Goal: Information Seeking & Learning: Learn about a topic

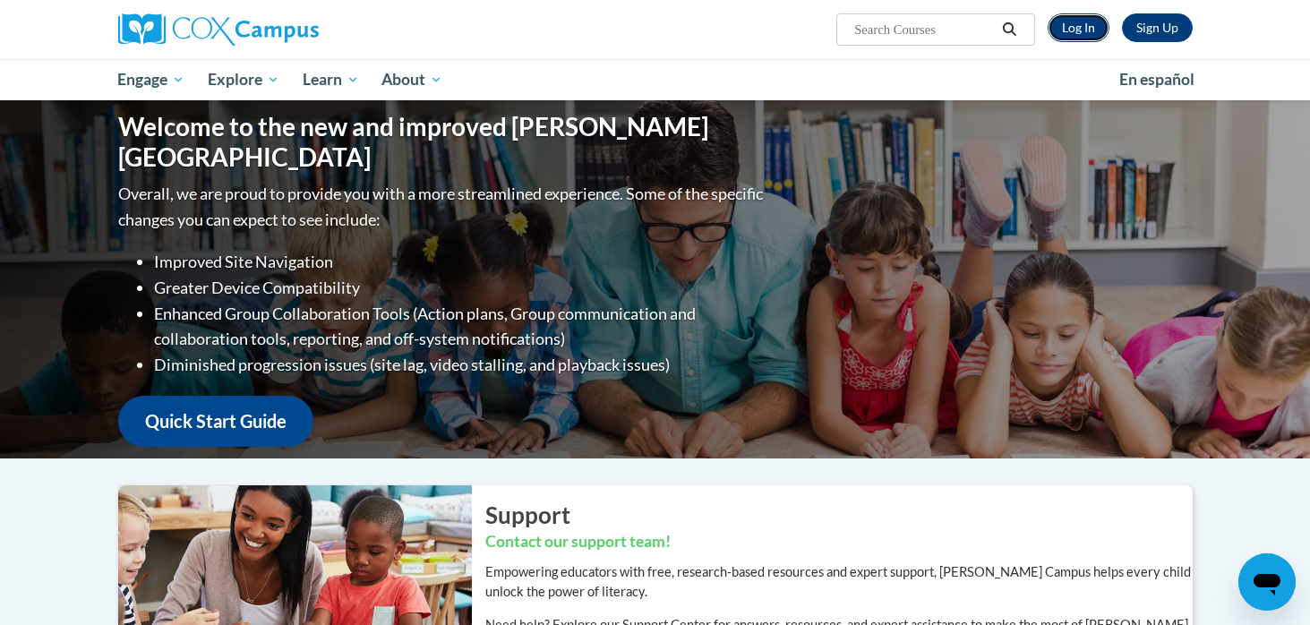
click at [1075, 21] on link "Log In" at bounding box center [1078, 27] width 62 height 29
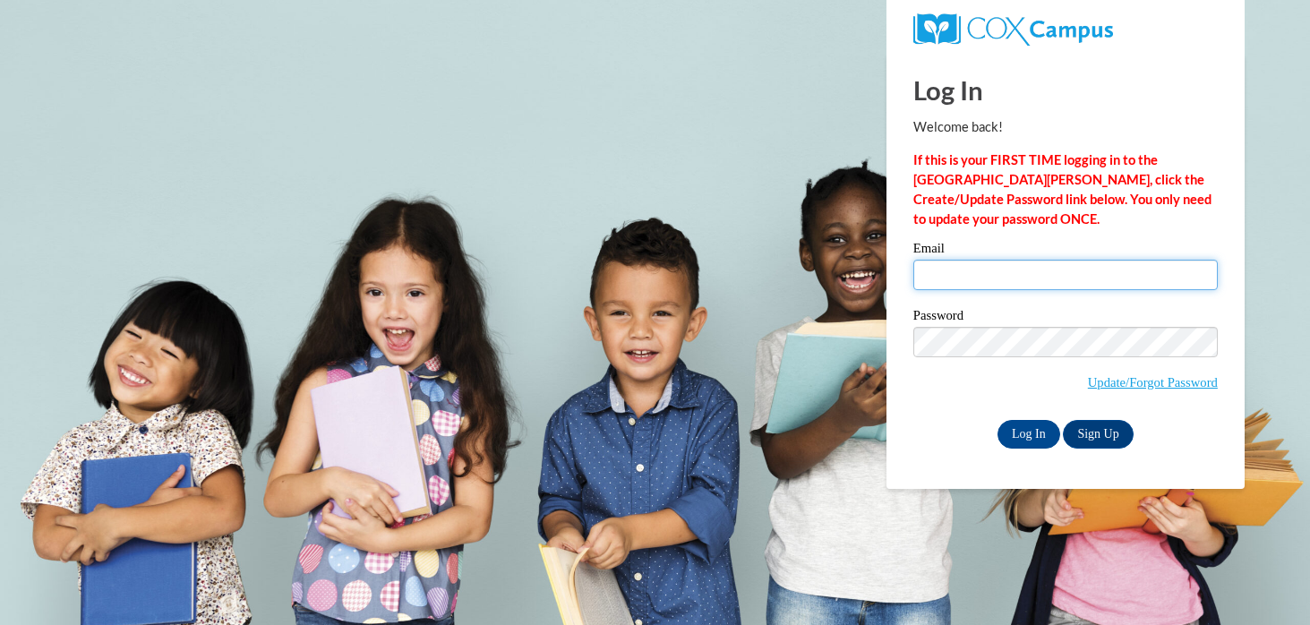
click at [998, 270] on input "Email" at bounding box center [1065, 275] width 304 height 30
type input "emiljube@hssdschools.org"
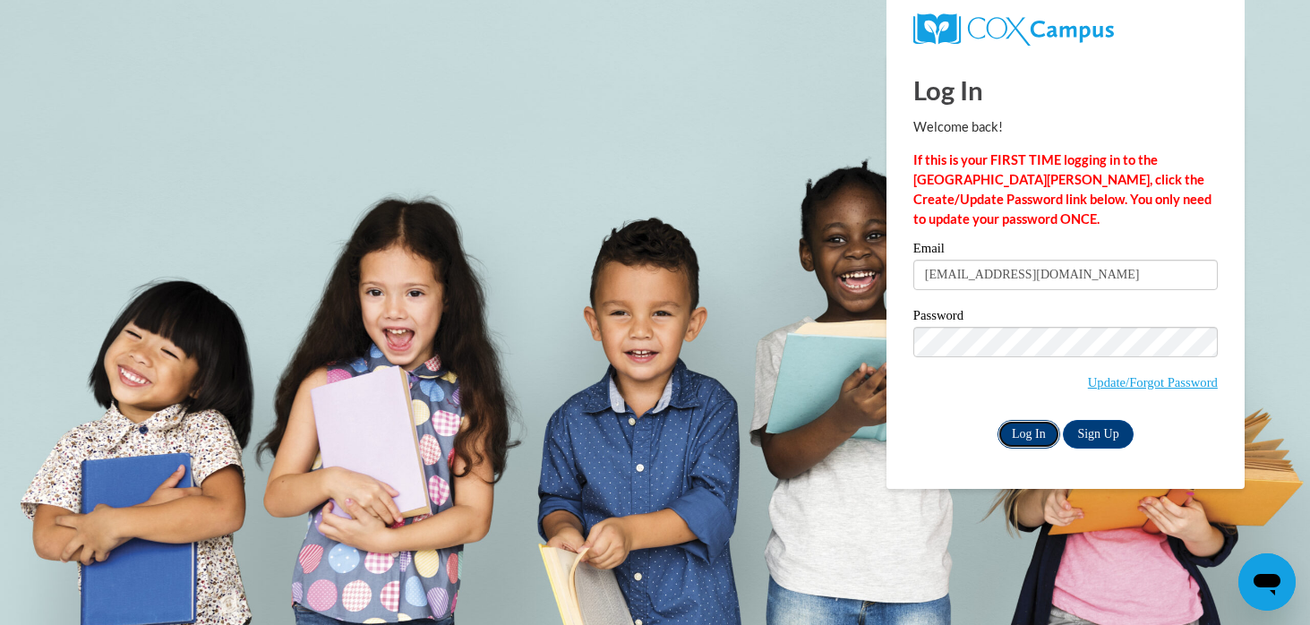
click at [1020, 437] on input "Log In" at bounding box center [1028, 434] width 63 height 29
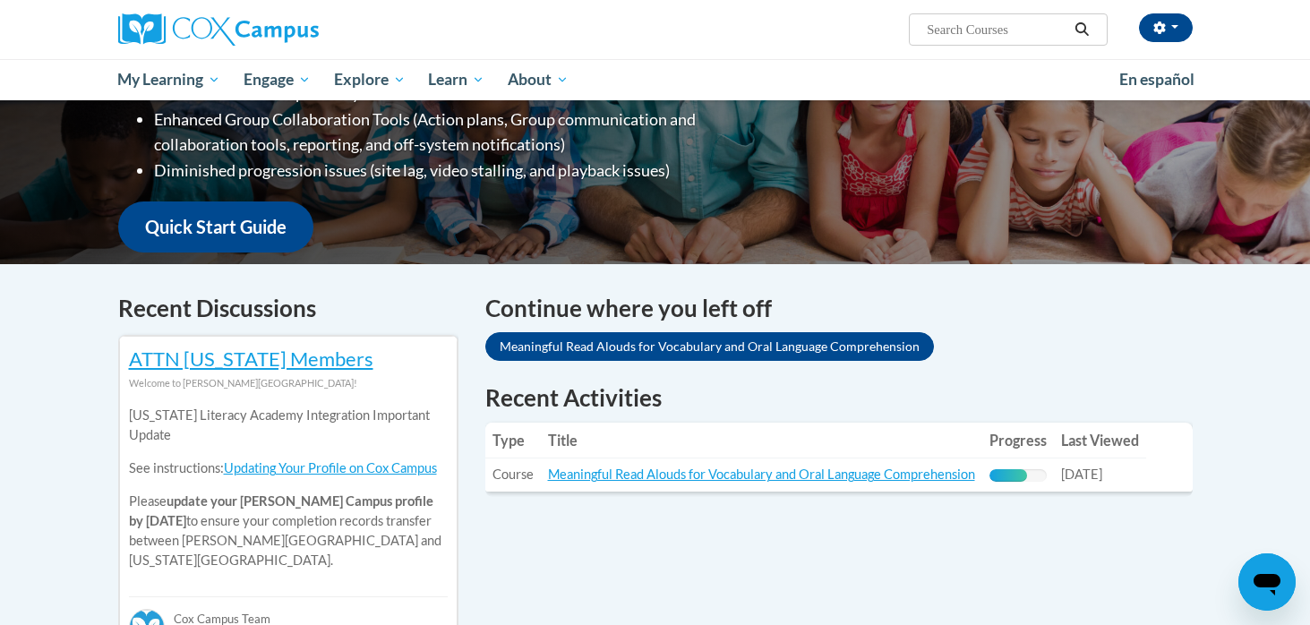
scroll to position [370, 0]
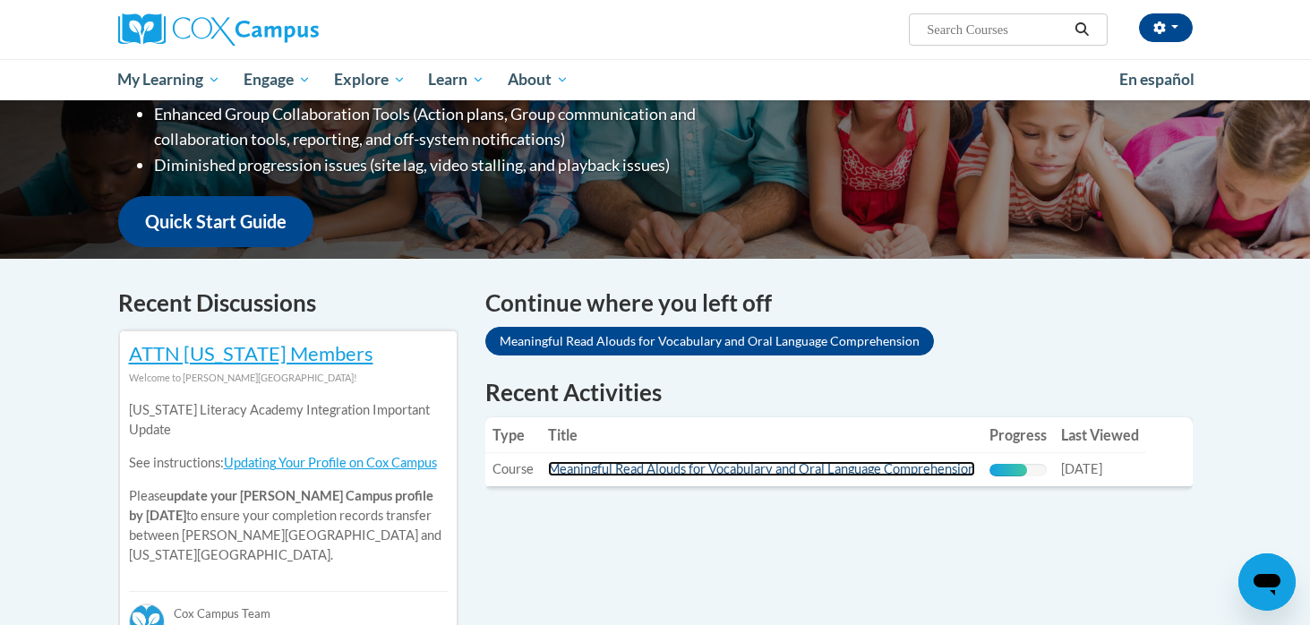
click at [615, 466] on link "Meaningful Read Alouds for Vocabulary and Oral Language Comprehension" at bounding box center [761, 468] width 427 height 15
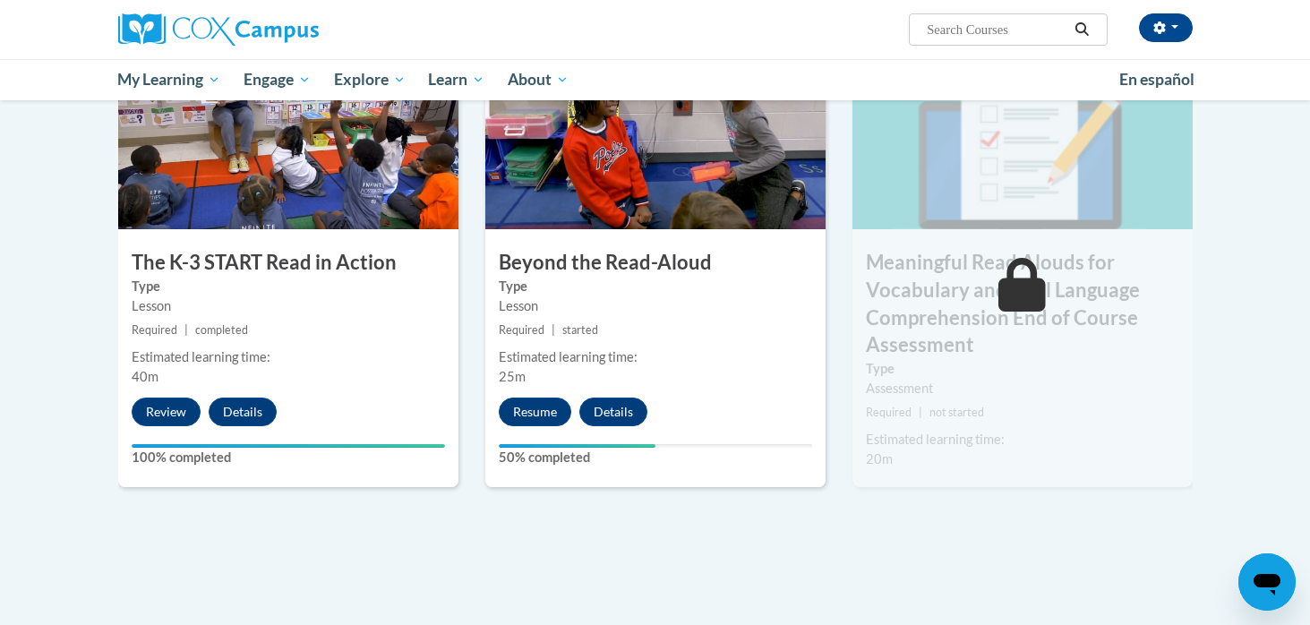
scroll to position [954, 0]
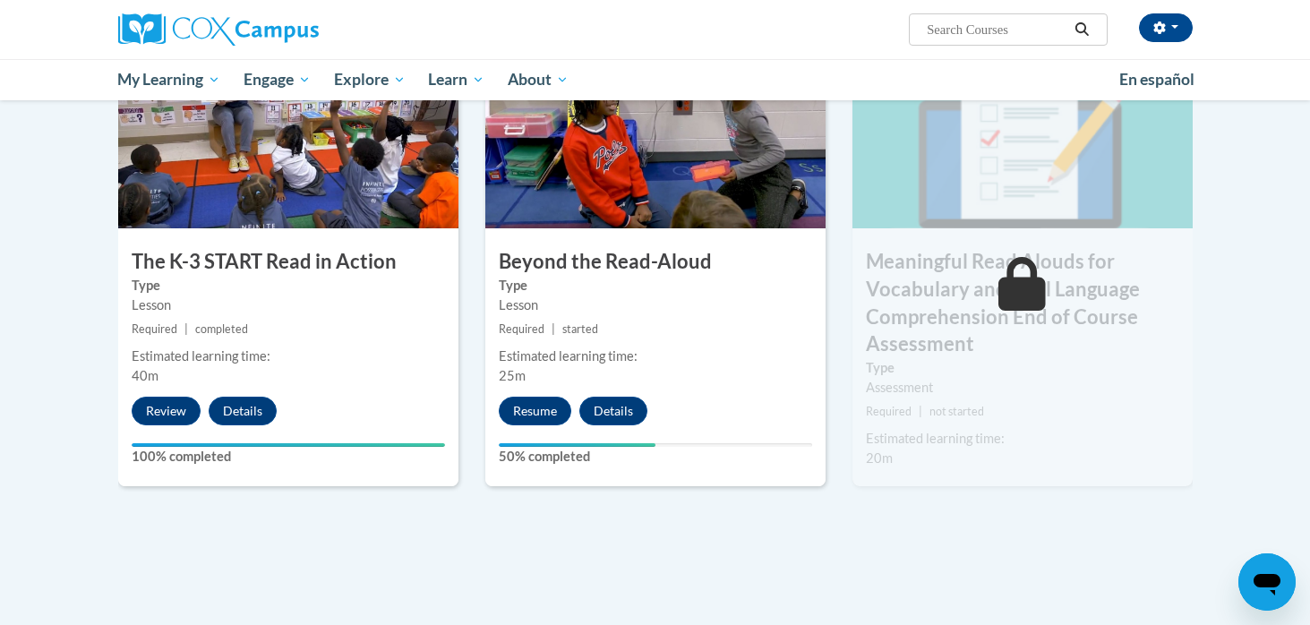
click at [996, 277] on span at bounding box center [1022, 284] width 54 height 54
click at [551, 398] on button "Resume" at bounding box center [535, 411] width 73 height 29
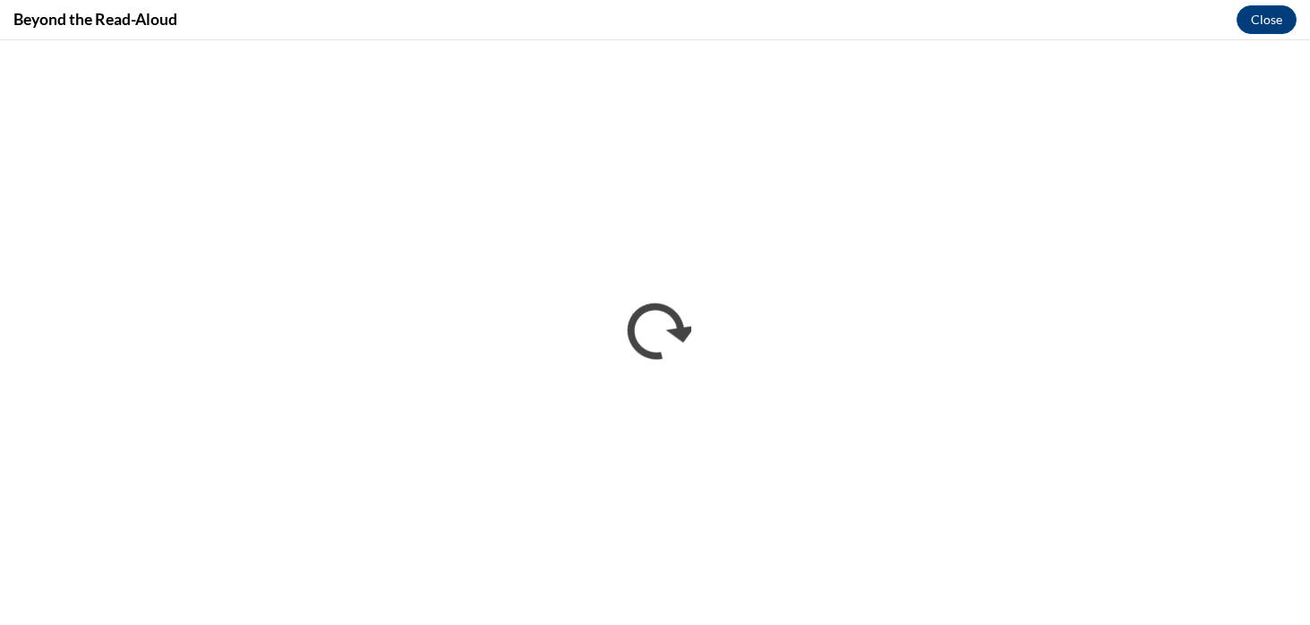
scroll to position [0, 0]
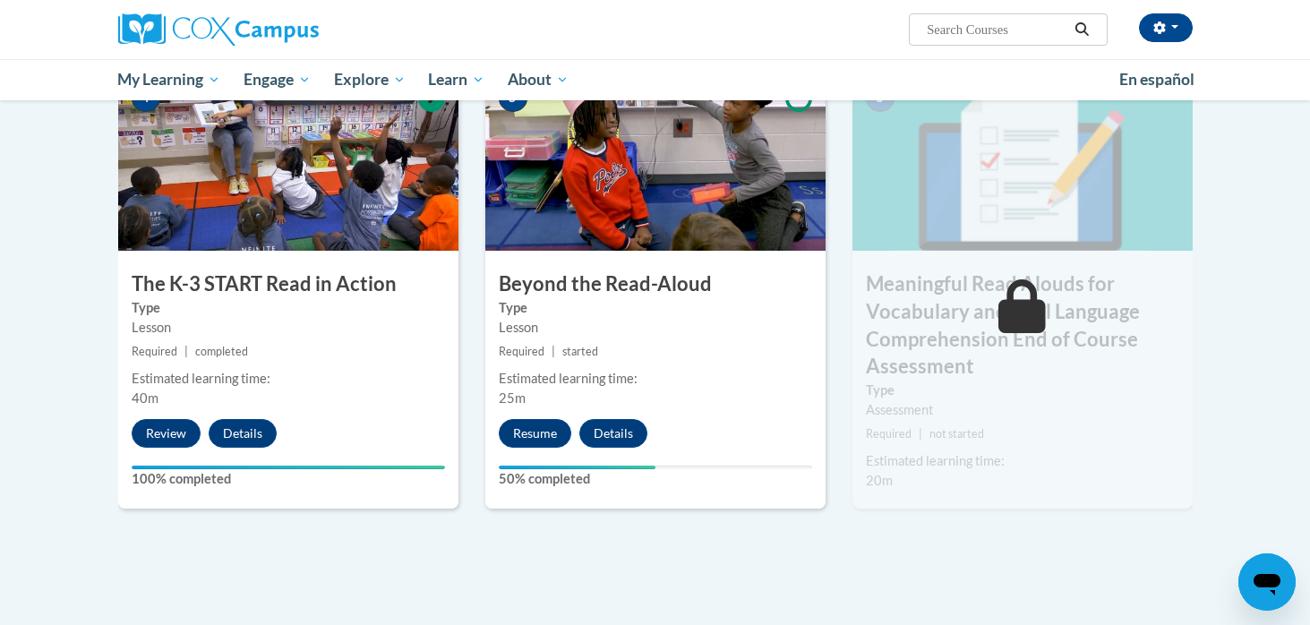
scroll to position [944, 0]
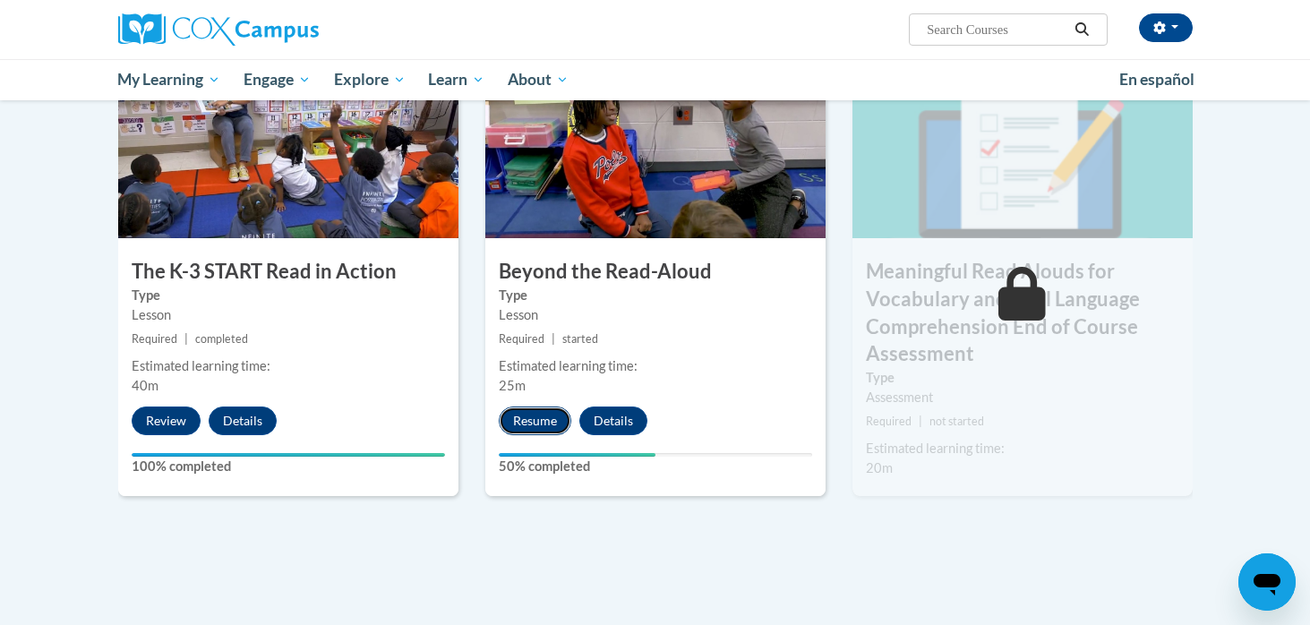
click at [532, 429] on button "Resume" at bounding box center [535, 420] width 73 height 29
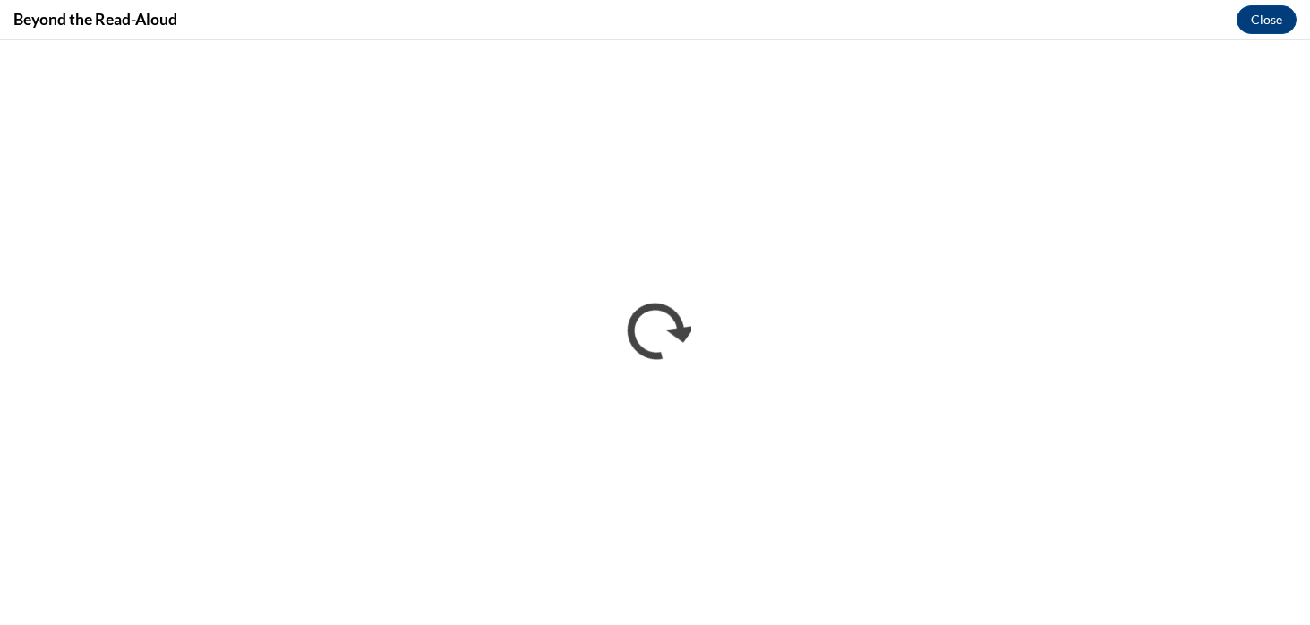
scroll to position [0, 0]
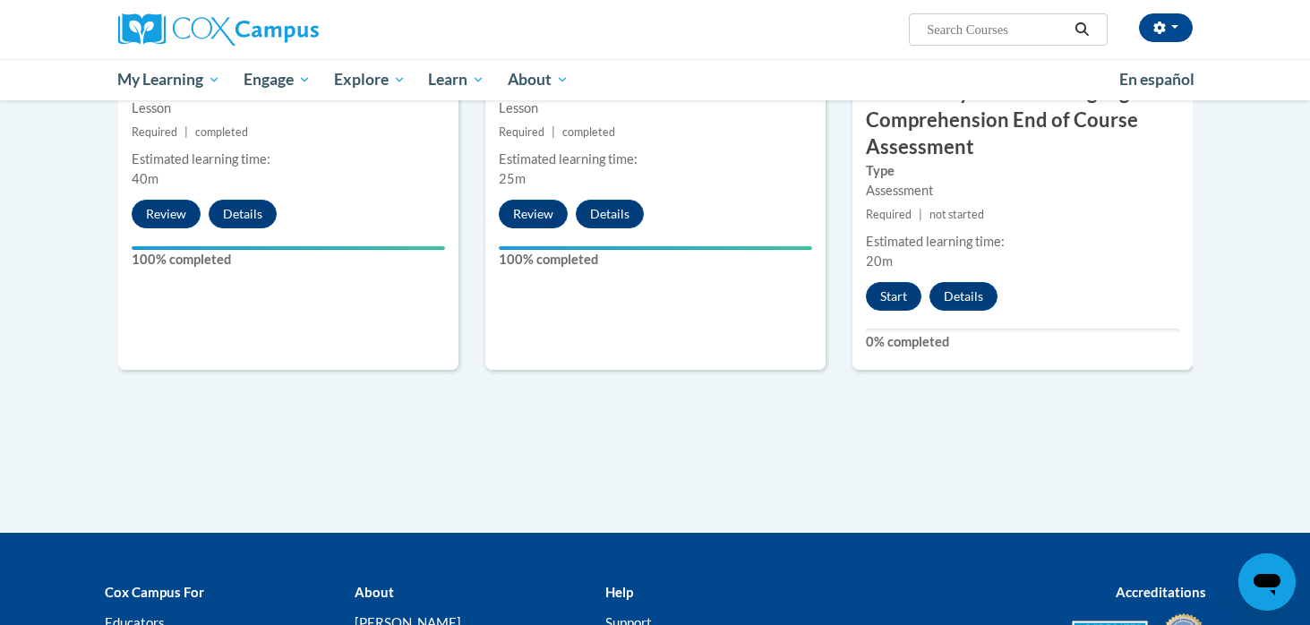
scroll to position [1139, 0]
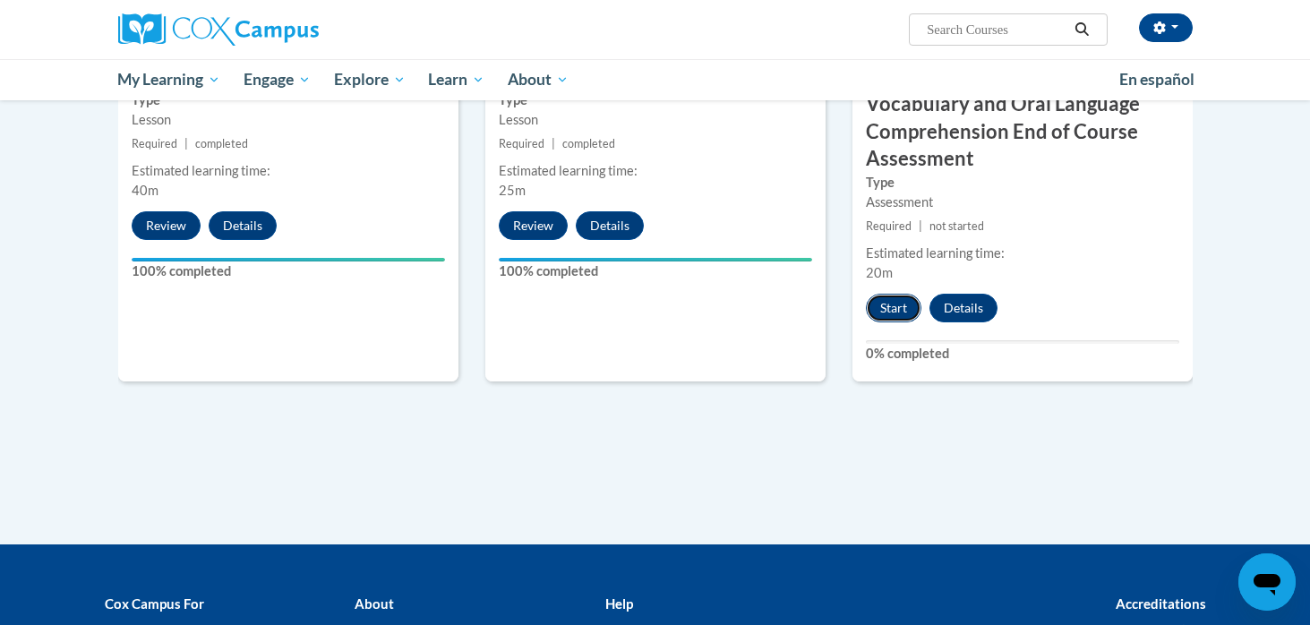
click at [883, 305] on button "Start" at bounding box center [893, 308] width 55 height 29
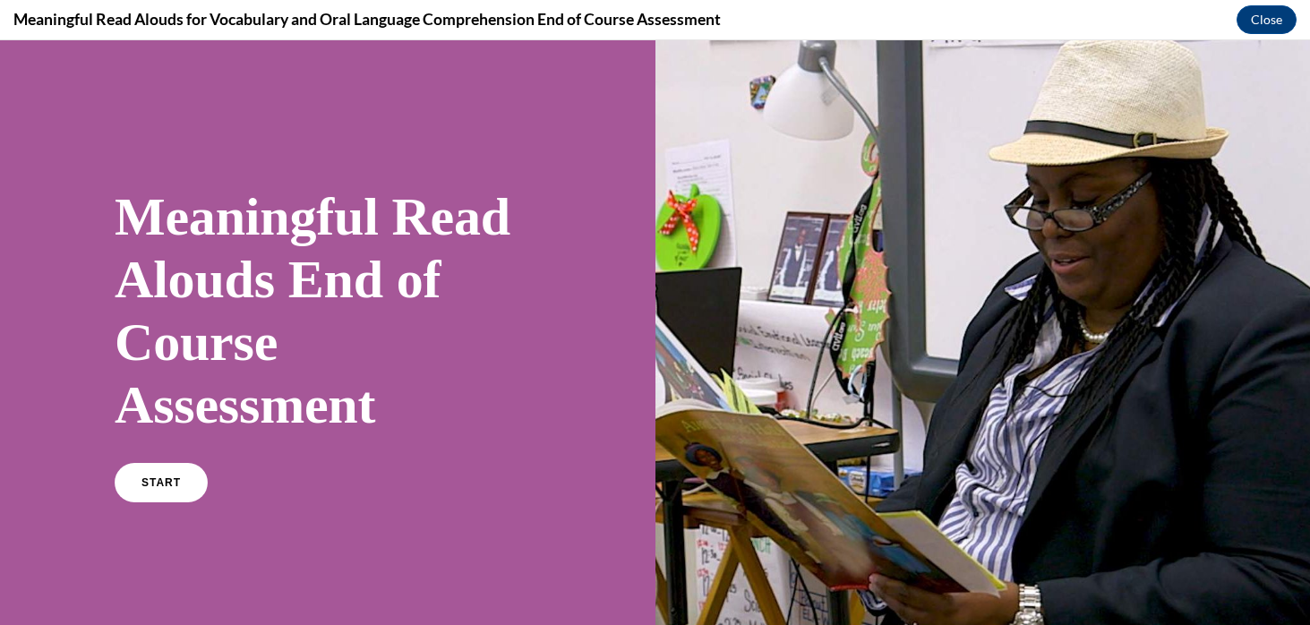
scroll to position [0, 0]
click at [152, 489] on link "START" at bounding box center [161, 482] width 98 height 41
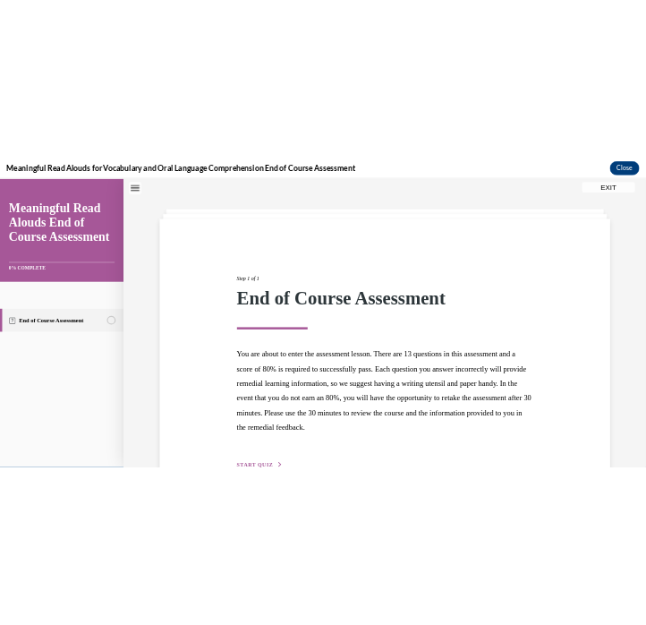
scroll to position [167, 0]
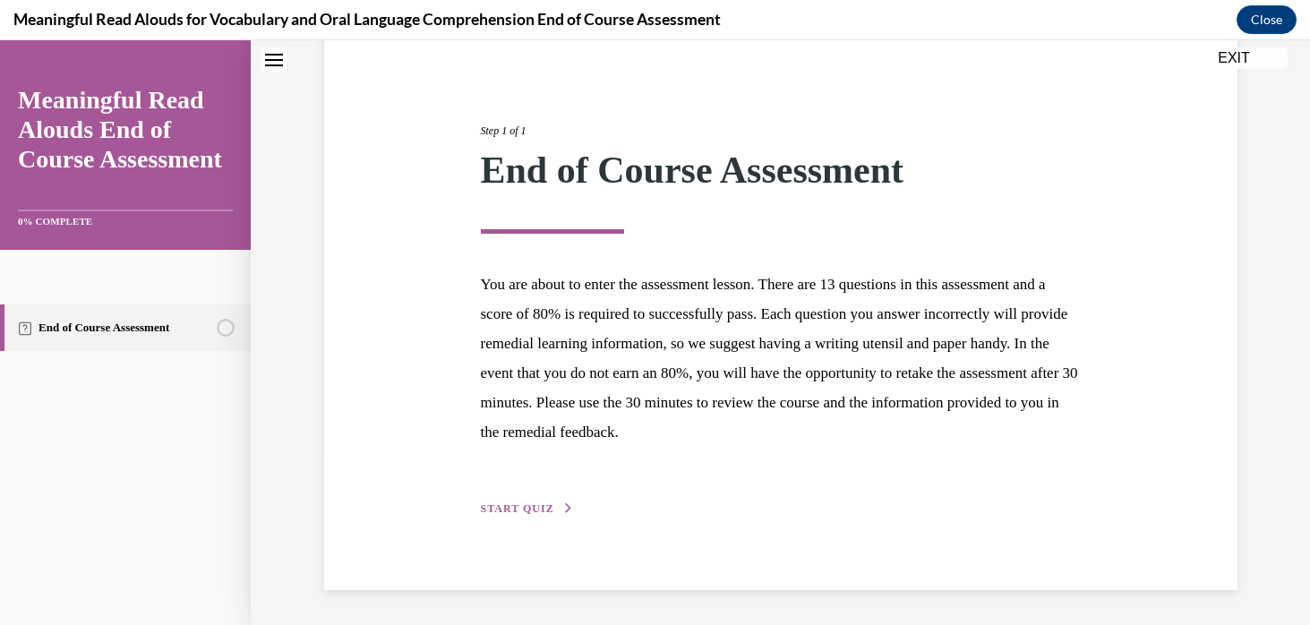
click at [534, 524] on div "Step 1 of 1 End of Course Assessment You are about to enter the assessment less…" at bounding box center [780, 300] width 913 height 580
click at [534, 504] on span "START QUIZ" at bounding box center [517, 508] width 73 height 13
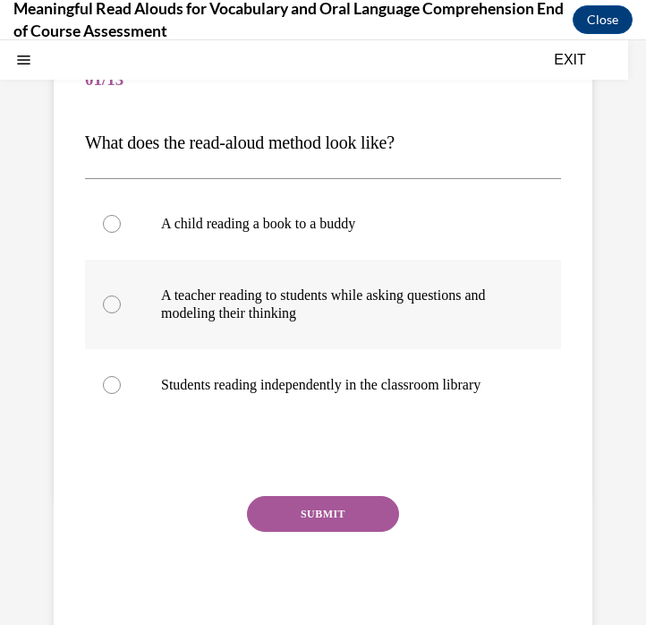
click at [263, 301] on p "A teacher reading to students while asking questions and modeling their thinking" at bounding box center [338, 304] width 355 height 36
click at [121, 301] on input "A teacher reading to students while asking questions and modeling their thinking" at bounding box center [112, 304] width 18 height 18
radio input "true"
click at [299, 525] on button "SUBMIT" at bounding box center [323, 514] width 152 height 36
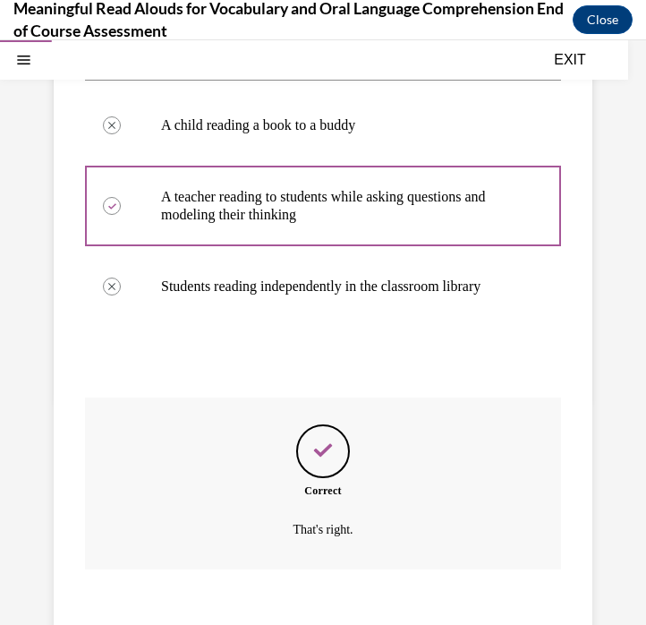
scroll to position [375, 0]
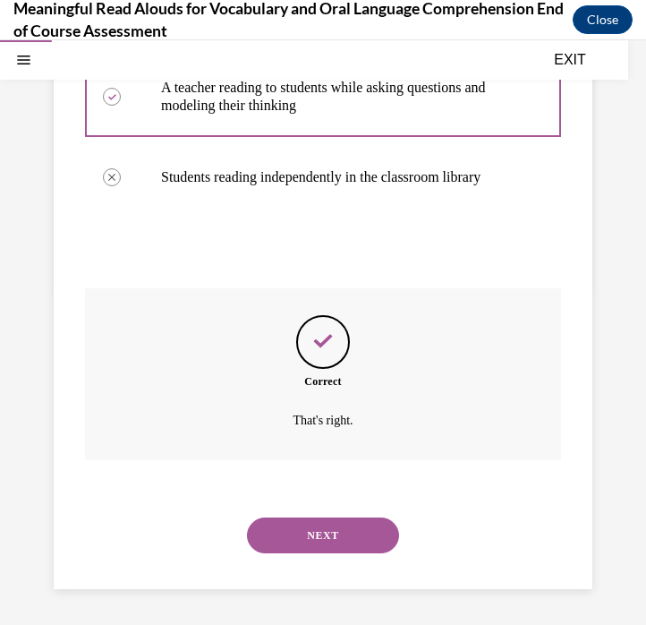
click at [315, 542] on button "NEXT" at bounding box center [323, 535] width 152 height 36
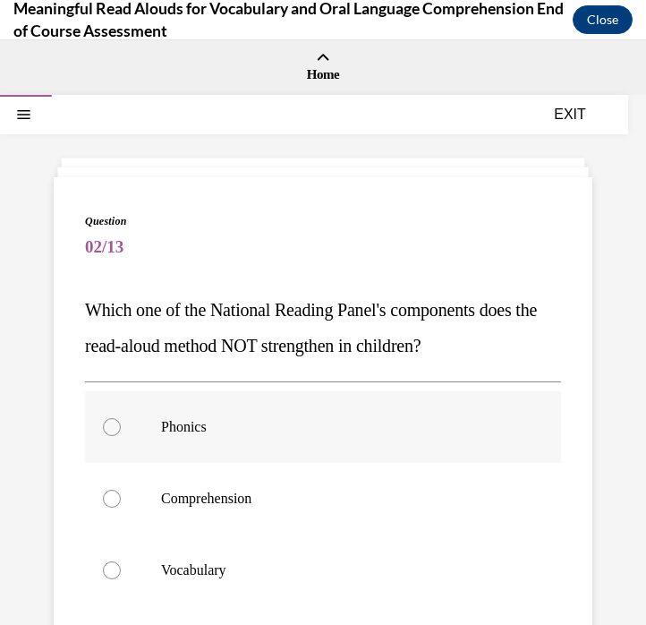
click at [213, 428] on p "Phonics" at bounding box center [338, 427] width 355 height 18
click at [121, 428] on input "Phonics" at bounding box center [112, 427] width 18 height 18
radio input "true"
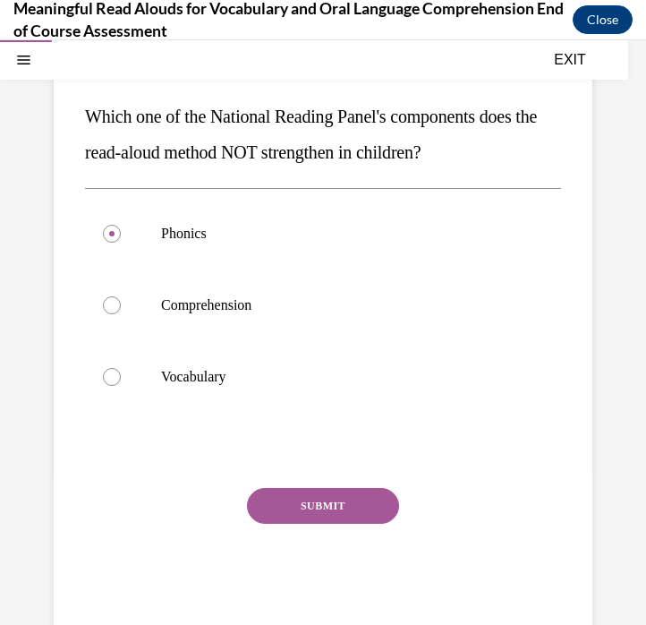
scroll to position [202, 0]
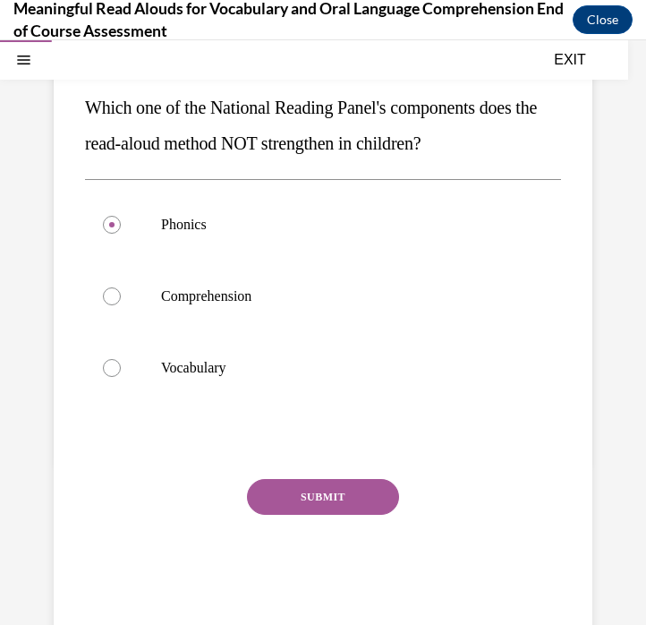
click at [290, 499] on button "SUBMIT" at bounding box center [323, 497] width 152 height 36
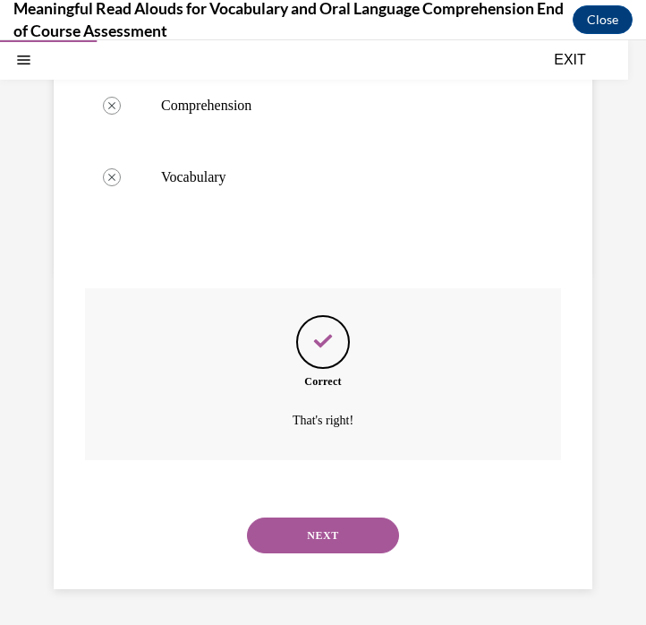
click at [295, 524] on button "NEXT" at bounding box center [323, 535] width 152 height 36
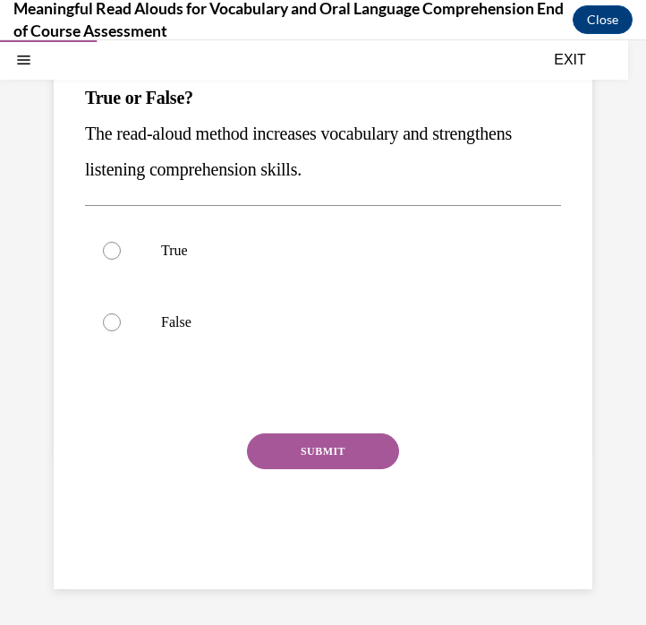
scroll to position [163, 0]
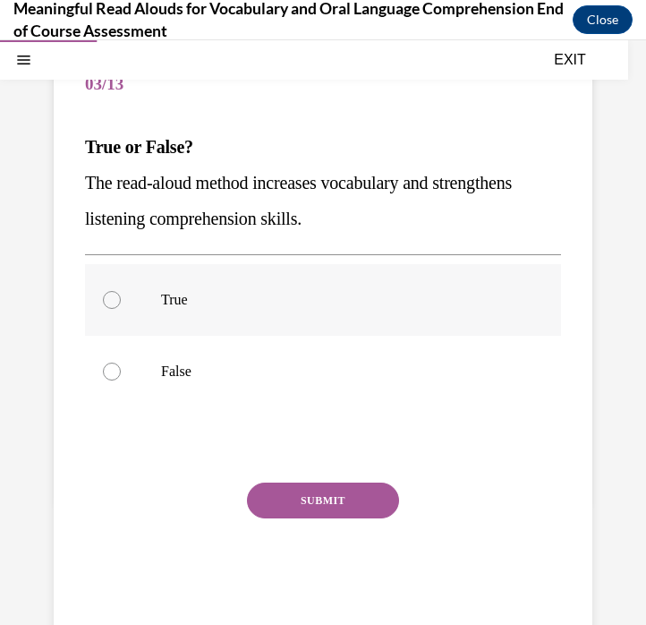
click at [246, 289] on label "True" at bounding box center [323, 300] width 476 height 72
click at [121, 291] on input "True" at bounding box center [112, 300] width 18 height 18
radio input "true"
click at [297, 499] on button "SUBMIT" at bounding box center [323, 500] width 152 height 36
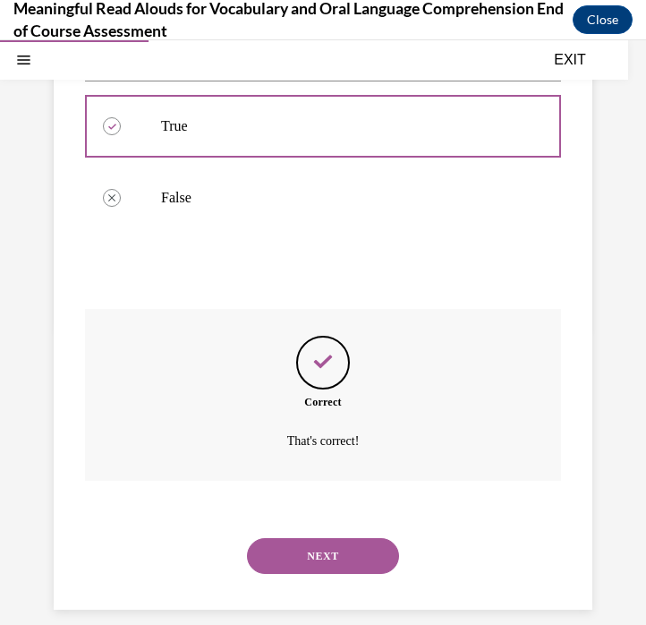
scroll to position [357, 0]
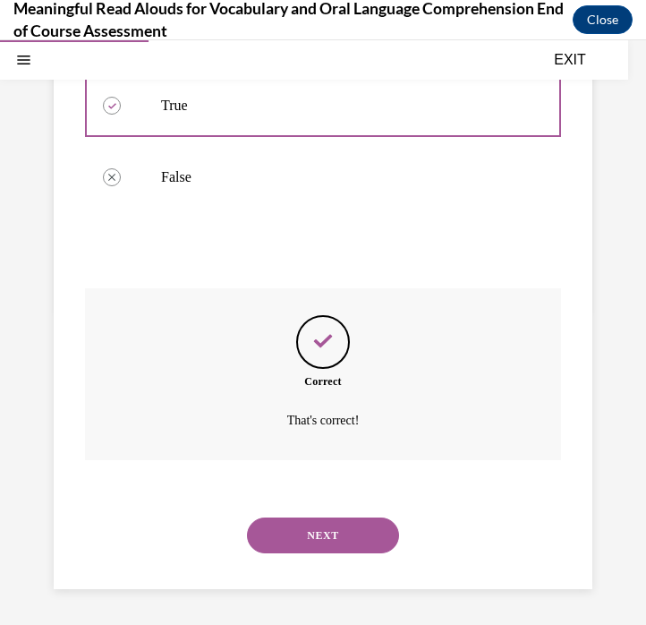
click at [300, 534] on button "NEXT" at bounding box center [323, 535] width 152 height 36
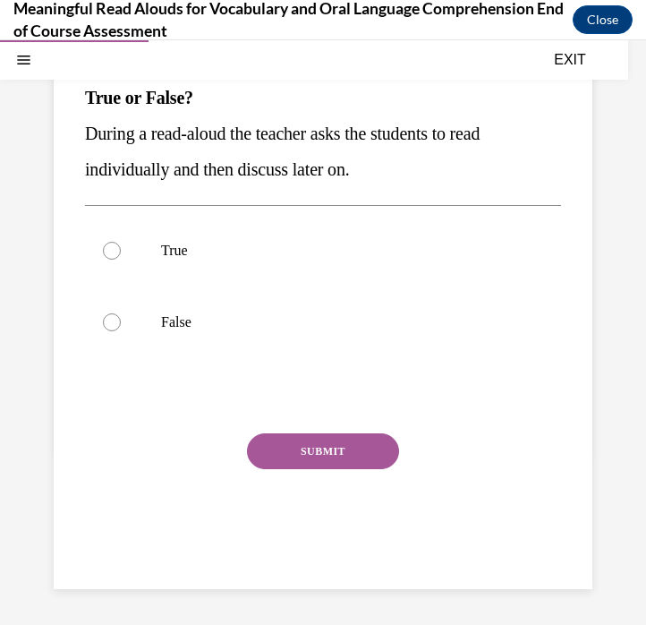
scroll to position [163, 0]
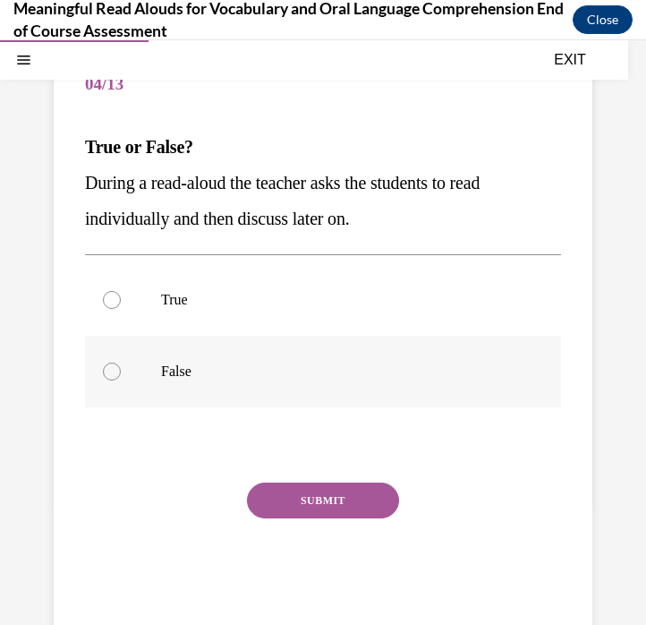
click at [249, 372] on p "False" at bounding box center [338, 372] width 355 height 18
click at [121, 372] on input "False" at bounding box center [112, 372] width 18 height 18
radio input "true"
click at [312, 499] on button "SUBMIT" at bounding box center [323, 500] width 152 height 36
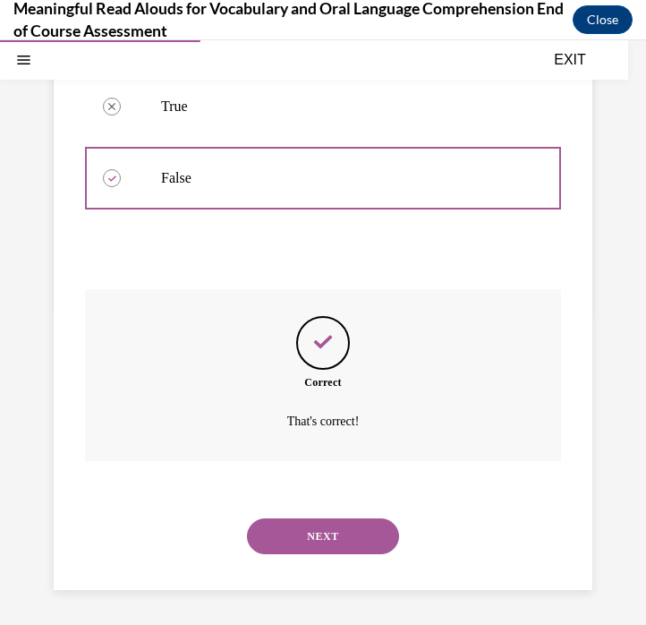
scroll to position [357, 0]
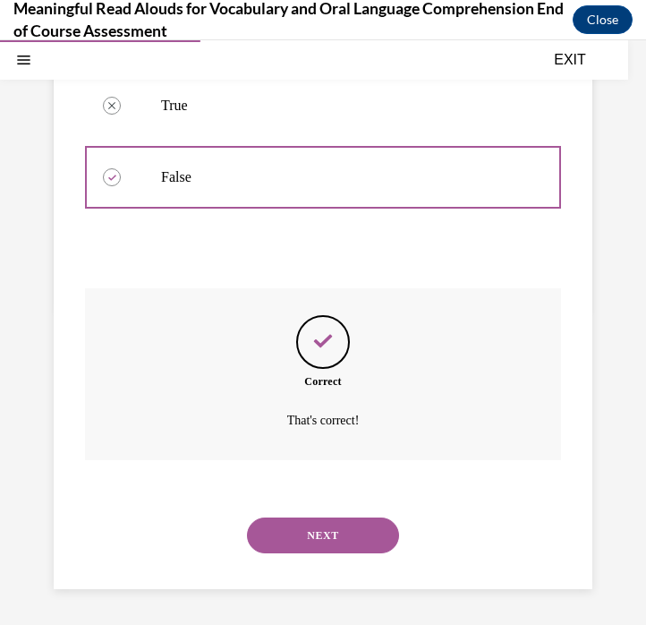
click at [320, 535] on button "NEXT" at bounding box center [323, 535] width 152 height 36
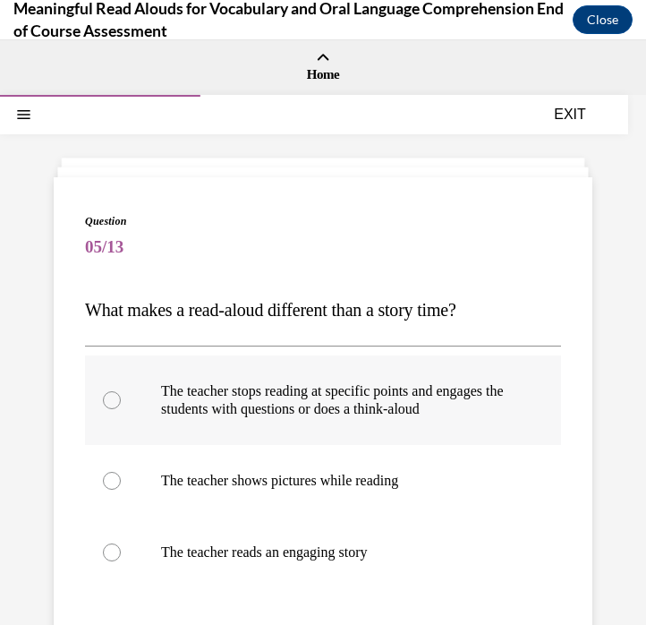
click at [302, 388] on p "The teacher stops reading at specific points and engages the students with ques…" at bounding box center [338, 400] width 355 height 36
click at [121, 391] on input "The teacher stops reading at specific points and engages the students with ques…" at bounding box center [112, 400] width 18 height 18
radio input "true"
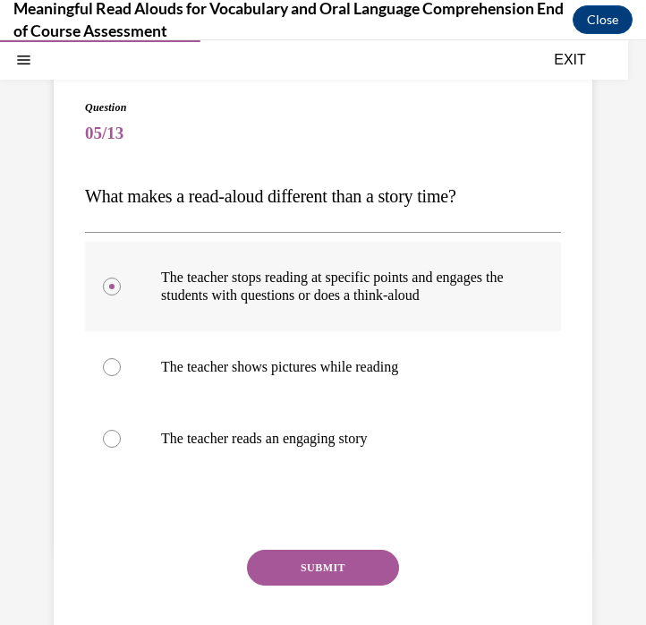
scroll to position [123, 0]
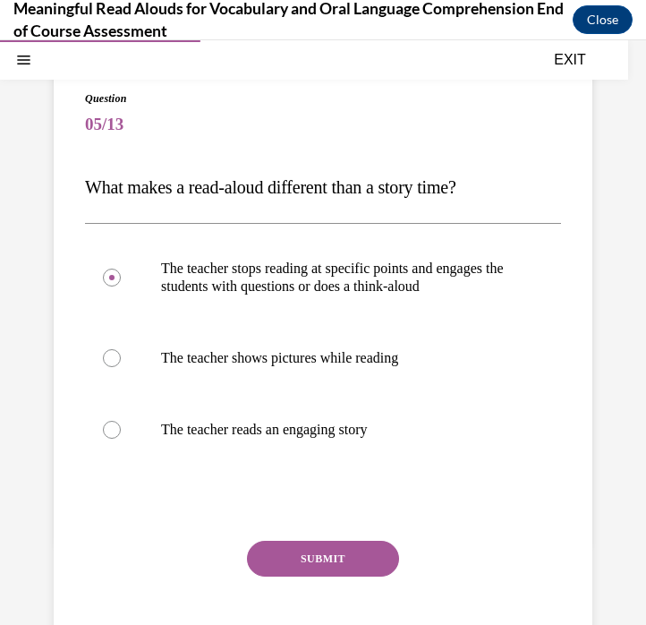
click at [277, 557] on button "SUBMIT" at bounding box center [323, 559] width 152 height 36
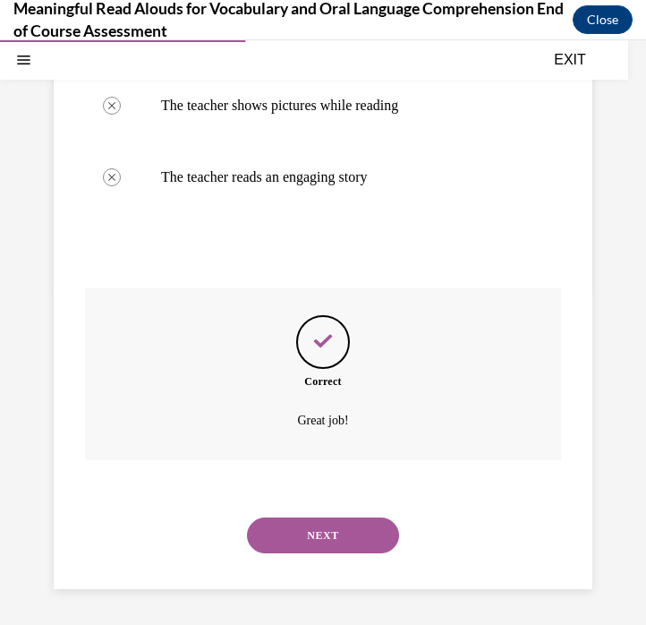
click at [288, 539] on button "NEXT" at bounding box center [323, 535] width 152 height 36
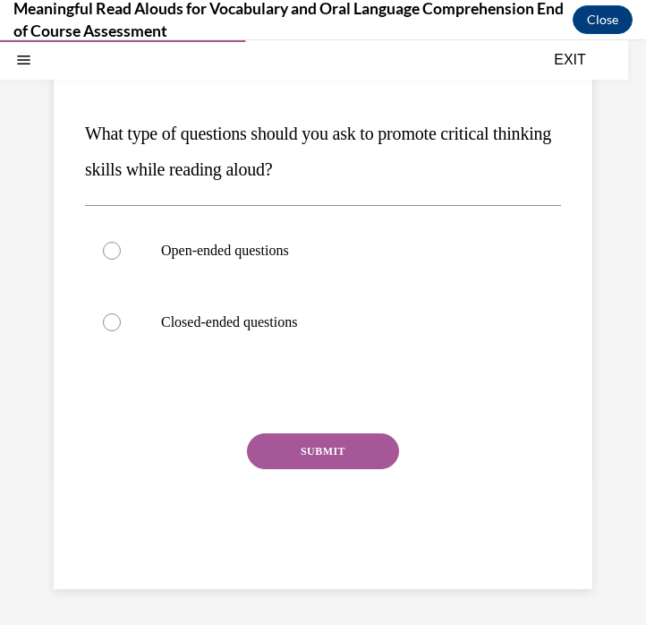
scroll to position [163, 0]
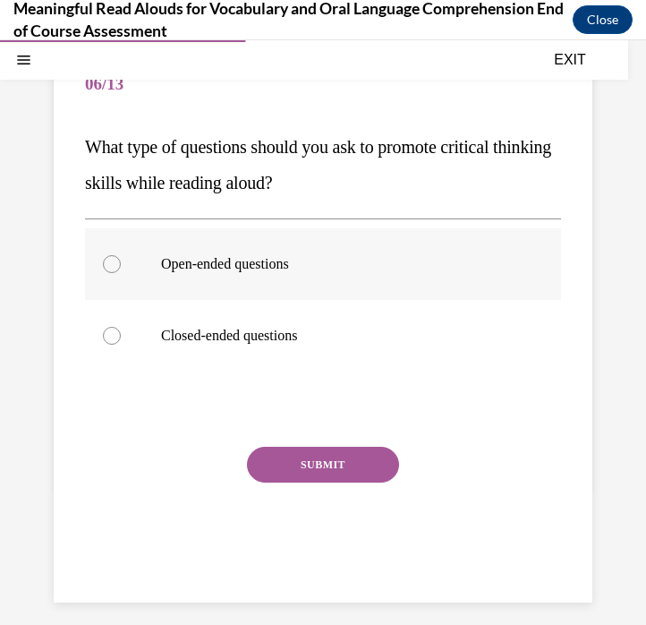
click at [304, 250] on label "Open-ended questions" at bounding box center [323, 264] width 476 height 72
click at [121, 255] on input "Open-ended questions" at bounding box center [112, 264] width 18 height 18
radio input "true"
click at [323, 470] on button "SUBMIT" at bounding box center [323, 465] width 152 height 36
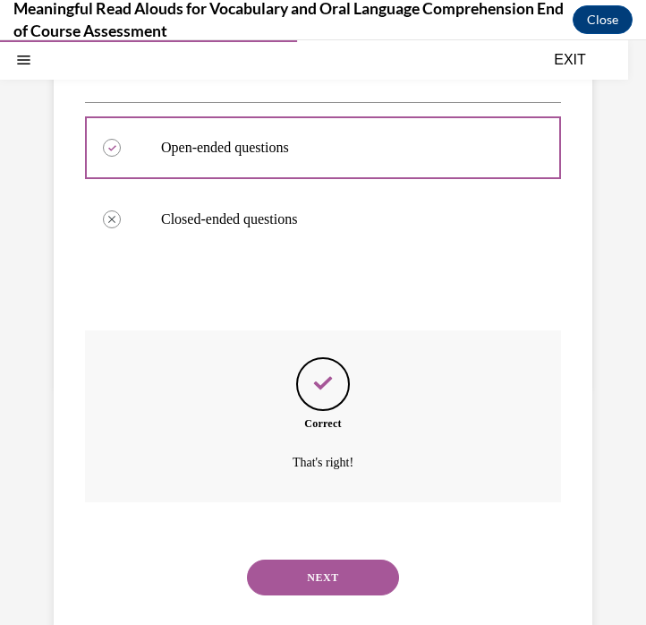
scroll to position [321, 0]
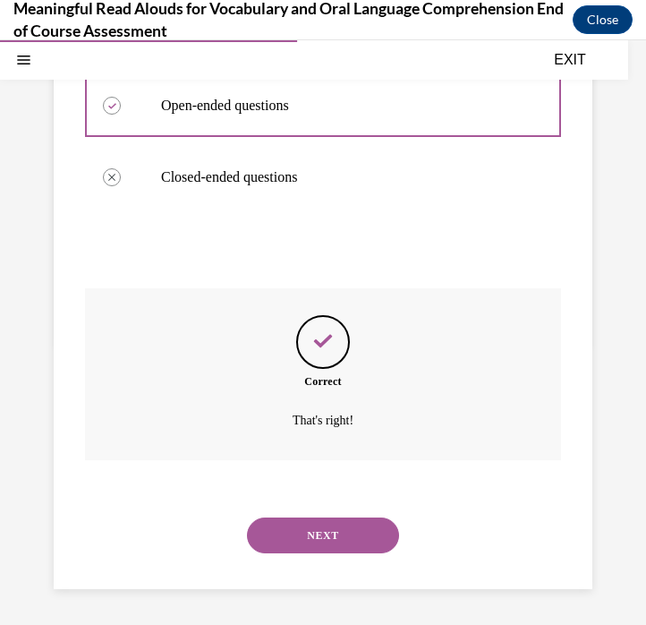
click at [319, 541] on button "NEXT" at bounding box center [323, 535] width 152 height 36
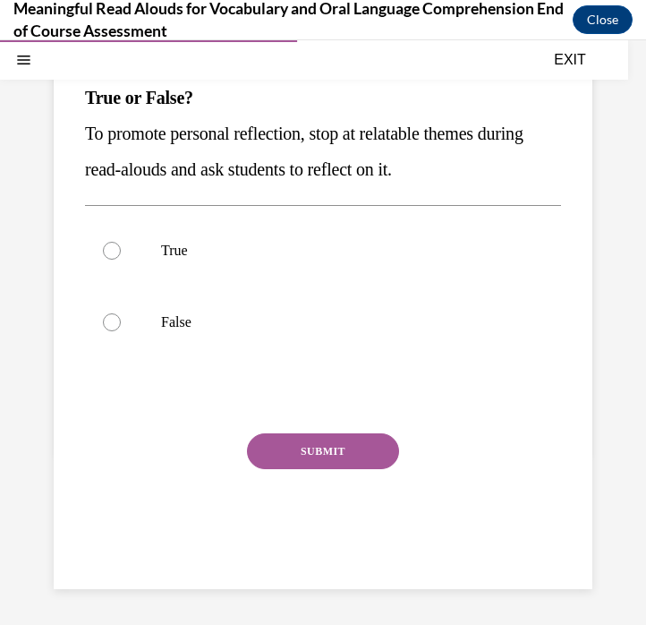
scroll to position [163, 0]
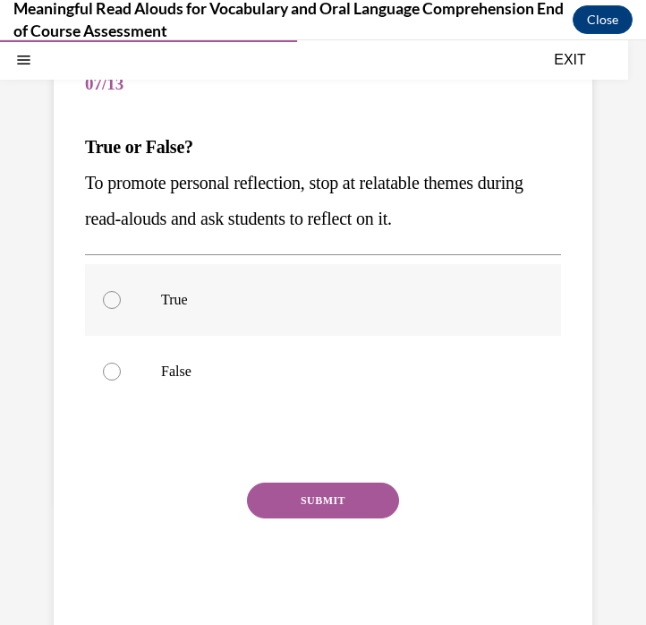
click at [272, 310] on label "True" at bounding box center [323, 300] width 476 height 72
click at [121, 309] on input "True" at bounding box center [112, 300] width 18 height 18
radio input "true"
click at [307, 503] on button "SUBMIT" at bounding box center [323, 500] width 152 height 36
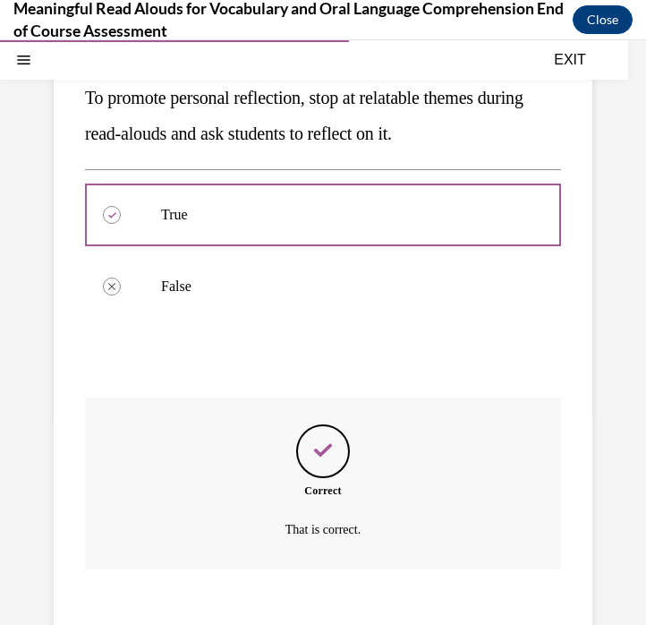
scroll to position [357, 0]
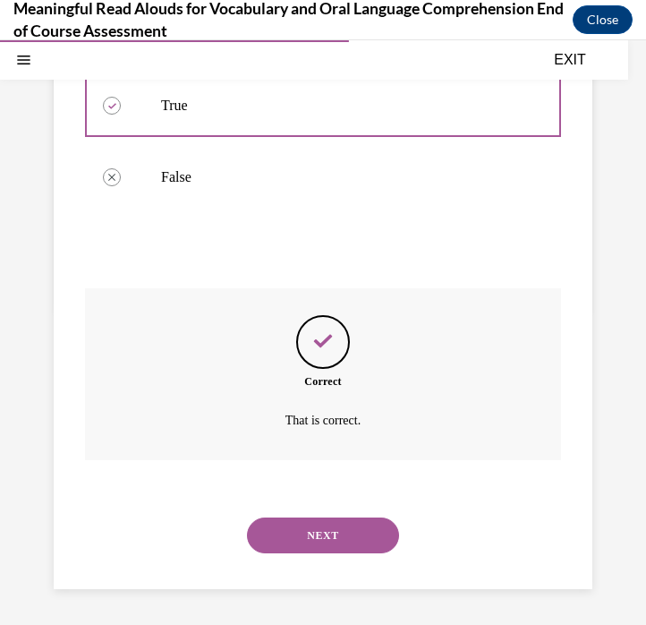
click at [337, 540] on button "NEXT" at bounding box center [323, 535] width 152 height 36
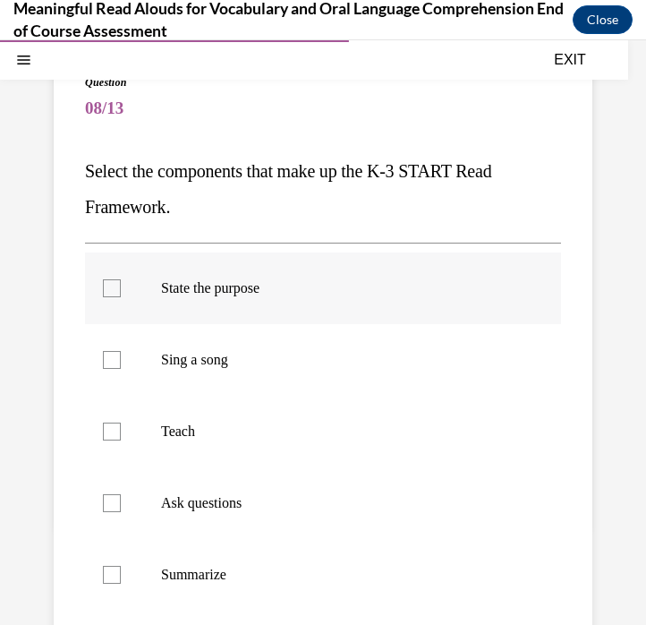
scroll to position [150, 0]
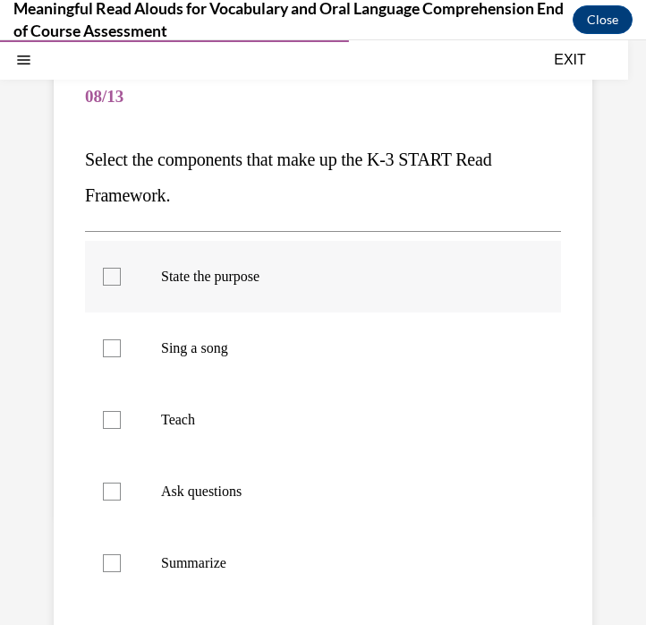
click at [295, 297] on label "State the purpose" at bounding box center [323, 277] width 476 height 72
click at [121, 286] on input "State the purpose" at bounding box center [112, 277] width 18 height 18
checkbox input "true"
click at [261, 436] on label "Teach" at bounding box center [323, 420] width 476 height 72
click at [121, 429] on input "Teach" at bounding box center [112, 420] width 18 height 18
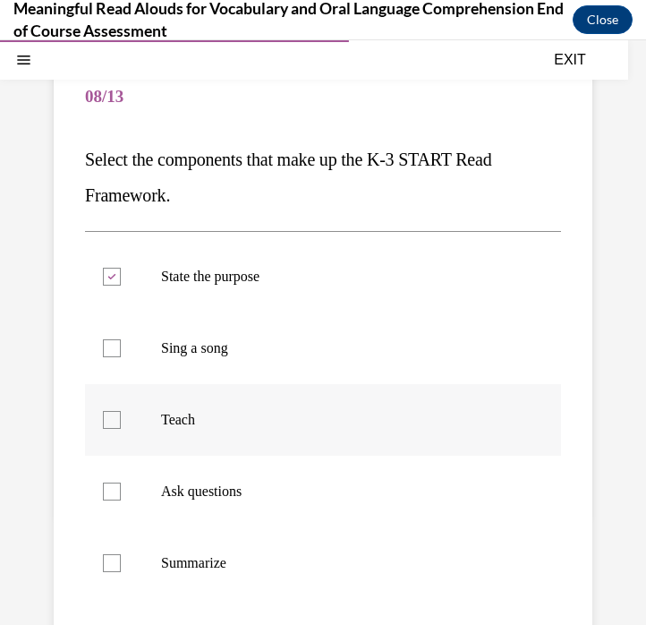
checkbox input "true"
click at [246, 499] on p "Ask questions" at bounding box center [338, 491] width 355 height 18
click at [121, 499] on input "Ask questions" at bounding box center [112, 491] width 18 height 18
checkbox input "true"
drag, startPoint x: 235, startPoint y: 558, endPoint x: 290, endPoint y: 491, distance: 85.8
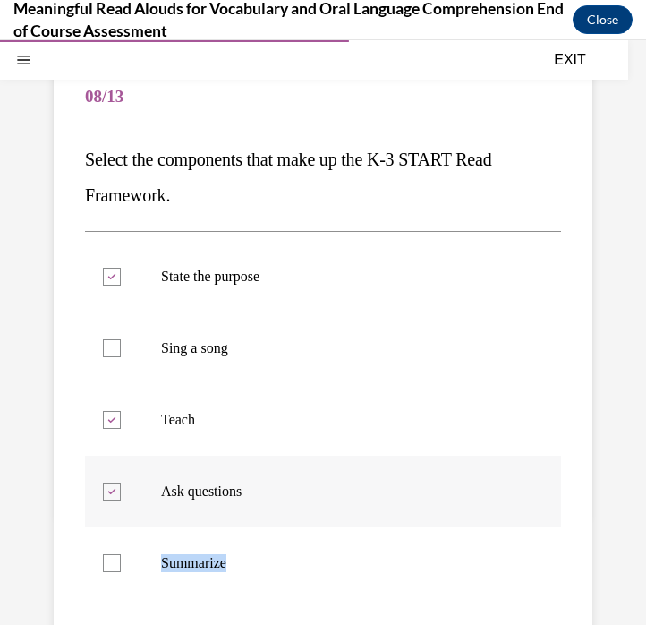
click at [290, 491] on ul "State the purpose Sing a song Teach Ask questions Summarize Respond Tie" at bounding box center [323, 491] width 476 height 501
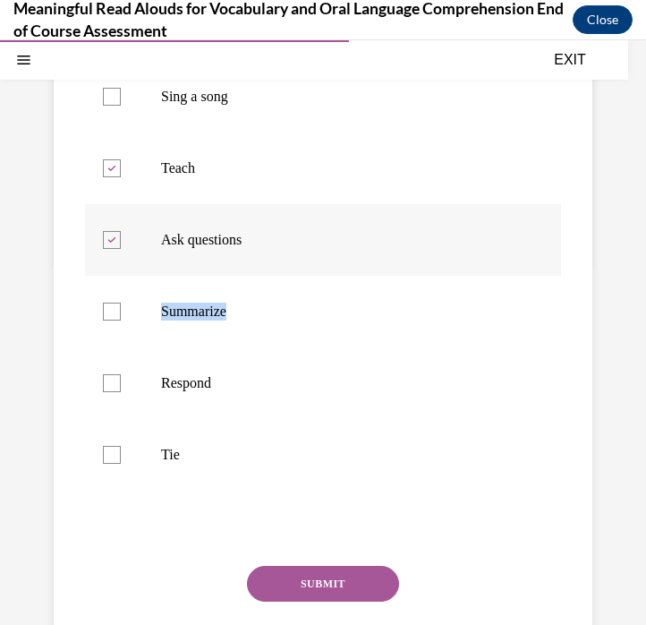
scroll to position [419, 0]
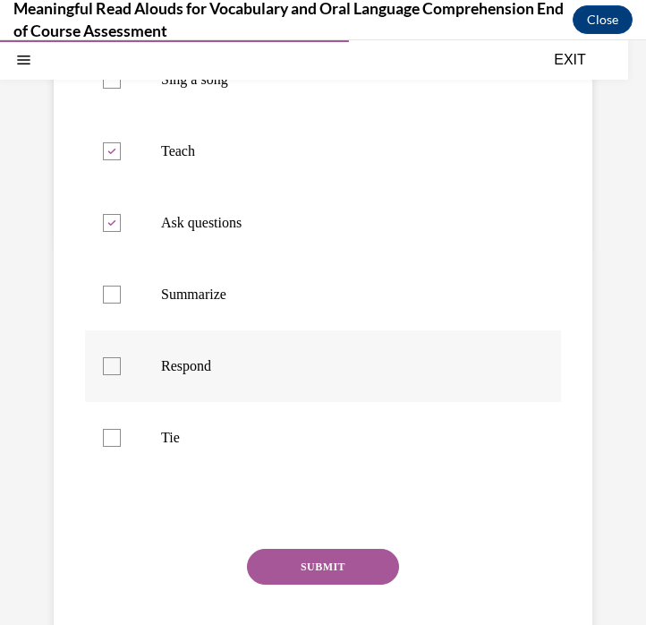
click at [257, 365] on p "Respond" at bounding box center [338, 366] width 355 height 18
click at [121, 365] on input "Respond" at bounding box center [112, 366] width 18 height 18
checkbox input "true"
click at [241, 431] on p "Tie" at bounding box center [338, 438] width 355 height 18
click at [121, 431] on input "Tie" at bounding box center [112, 438] width 18 height 18
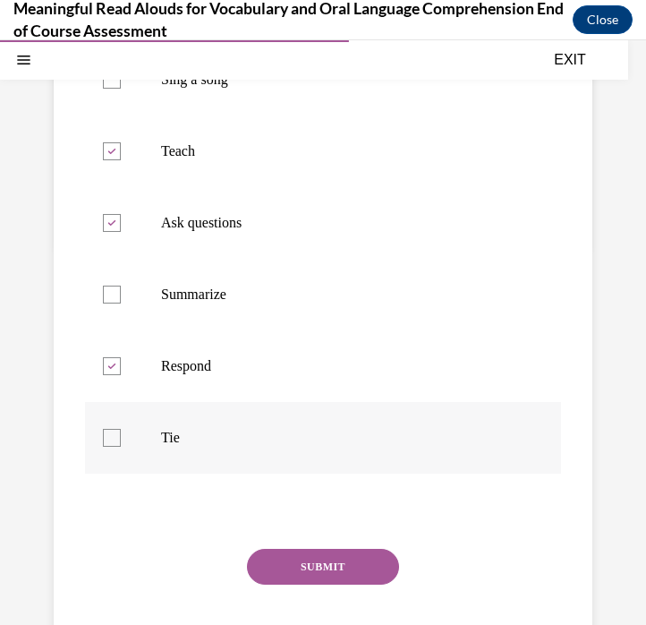
checkbox input "true"
click at [336, 558] on button "SUBMIT" at bounding box center [323, 567] width 152 height 36
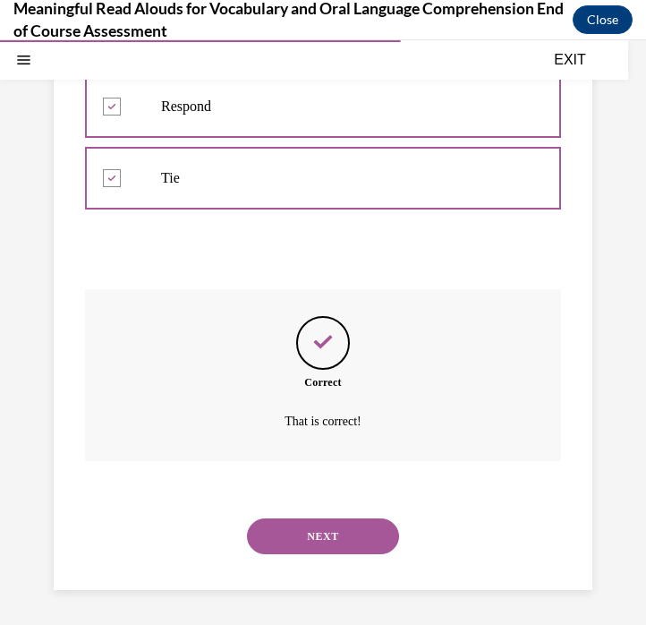
scroll to position [679, 0]
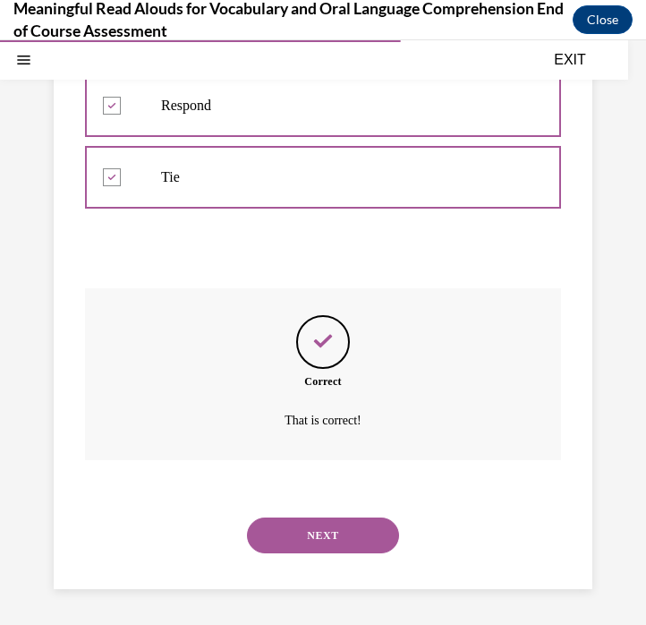
click at [336, 531] on button "NEXT" at bounding box center [323, 535] width 152 height 36
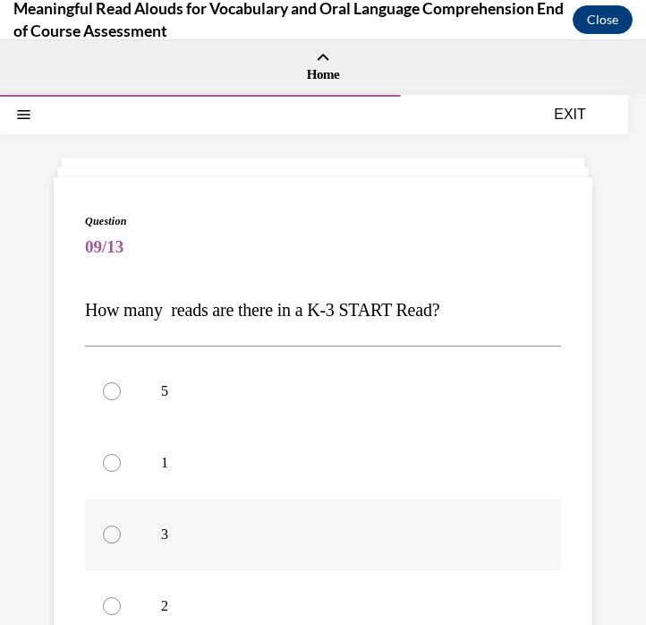
click at [204, 532] on p "3" at bounding box center [338, 534] width 355 height 18
click at [121, 532] on input "3" at bounding box center [112, 534] width 18 height 18
radio input "true"
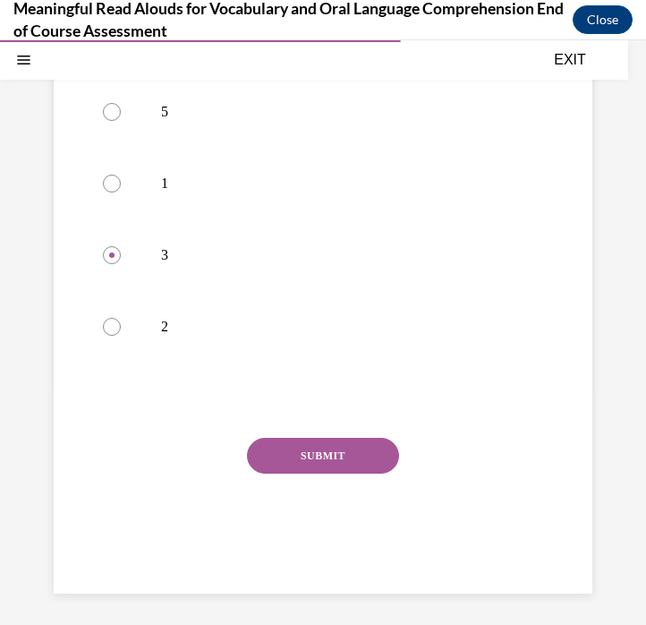
click at [329, 459] on button "SUBMIT" at bounding box center [323, 456] width 152 height 36
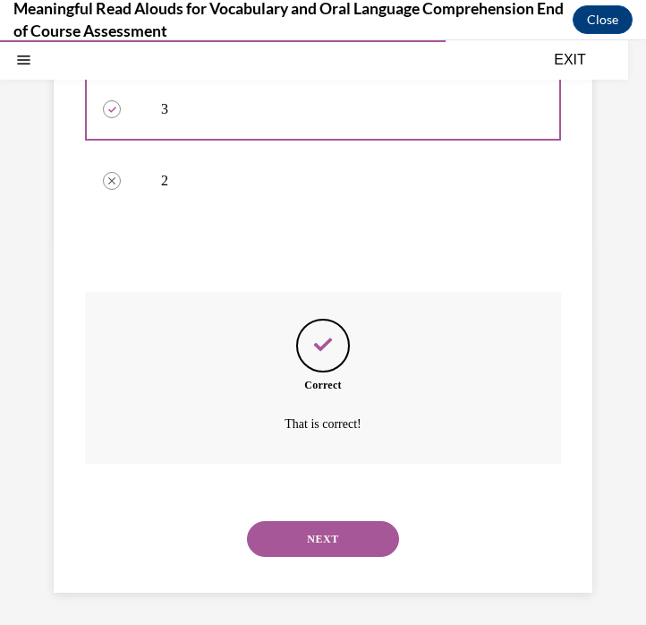
scroll to position [429, 0]
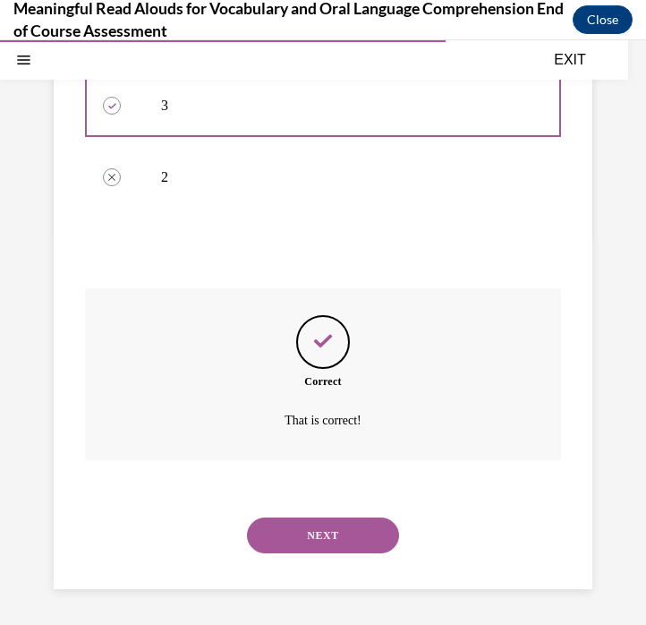
click at [327, 531] on button "NEXT" at bounding box center [323, 535] width 152 height 36
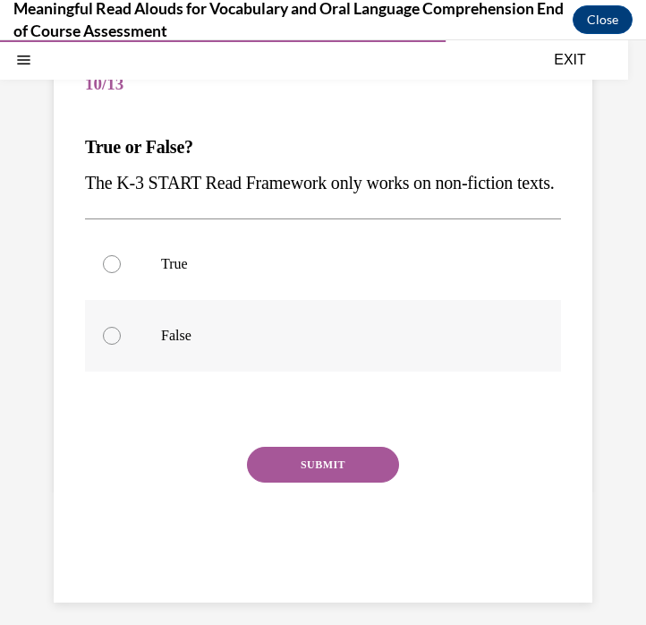
click at [329, 361] on label "False" at bounding box center [323, 336] width 476 height 72
click at [121, 345] on input "False" at bounding box center [112, 336] width 18 height 18
radio input "true"
click at [329, 533] on div "SUBMIT" at bounding box center [323, 492] width 476 height 90
click at [329, 482] on button "SUBMIT" at bounding box center [323, 465] width 152 height 36
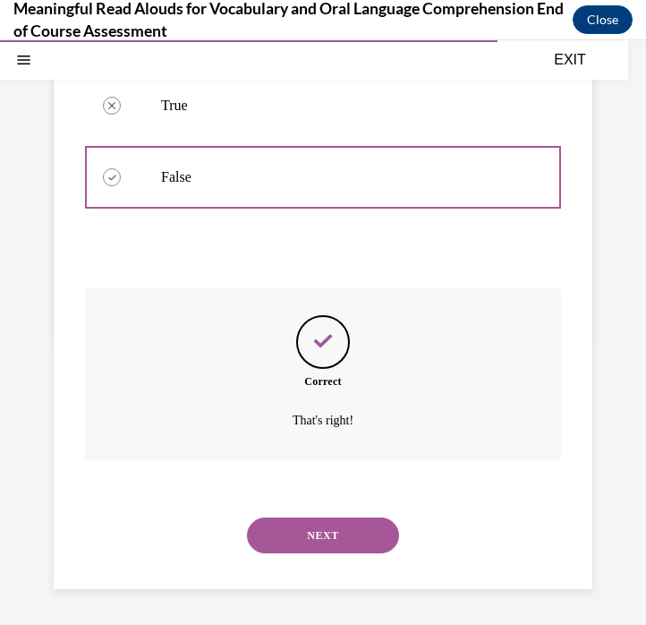
scroll to position [357, 0]
click at [320, 530] on button "NEXT" at bounding box center [323, 535] width 152 height 36
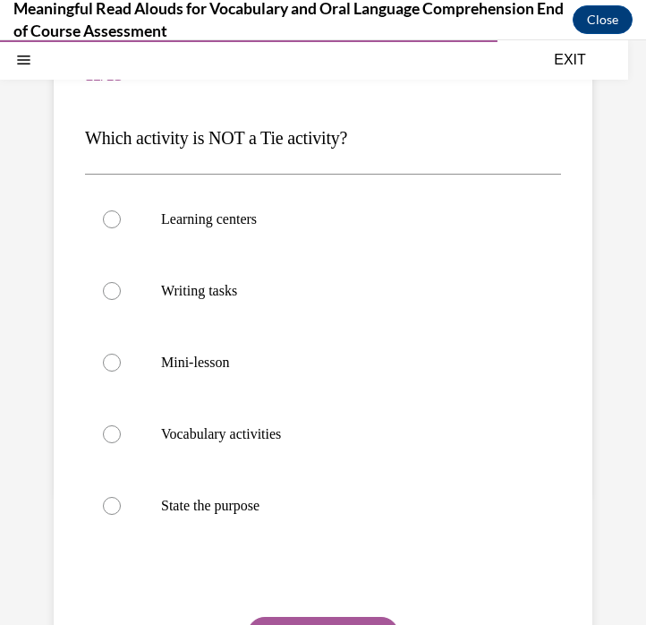
scroll to position [178, 0]
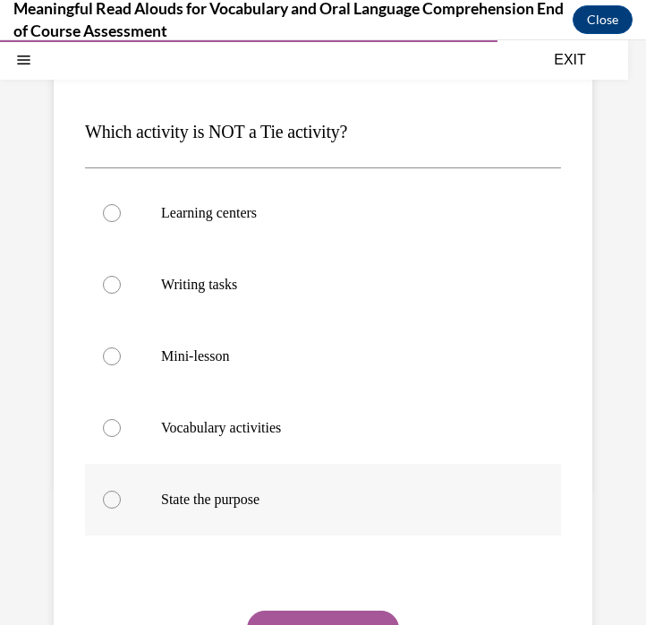
click at [243, 498] on p "State the purpose" at bounding box center [338, 500] width 355 height 18
click at [121, 498] on input "State the purpose" at bounding box center [112, 500] width 18 height 18
radio input "true"
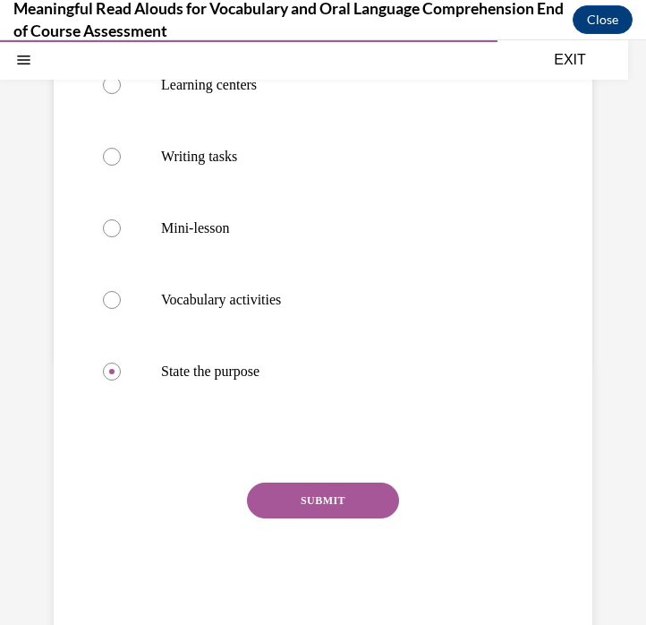
click at [282, 504] on button "SUBMIT" at bounding box center [323, 500] width 152 height 36
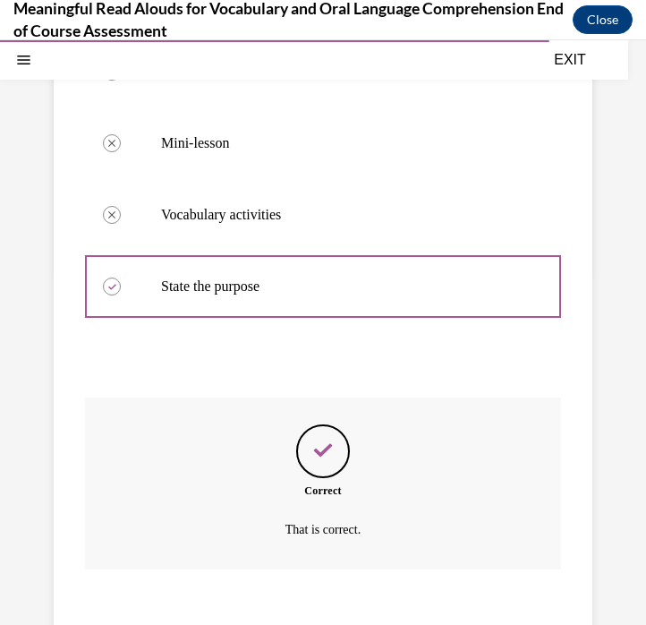
scroll to position [500, 0]
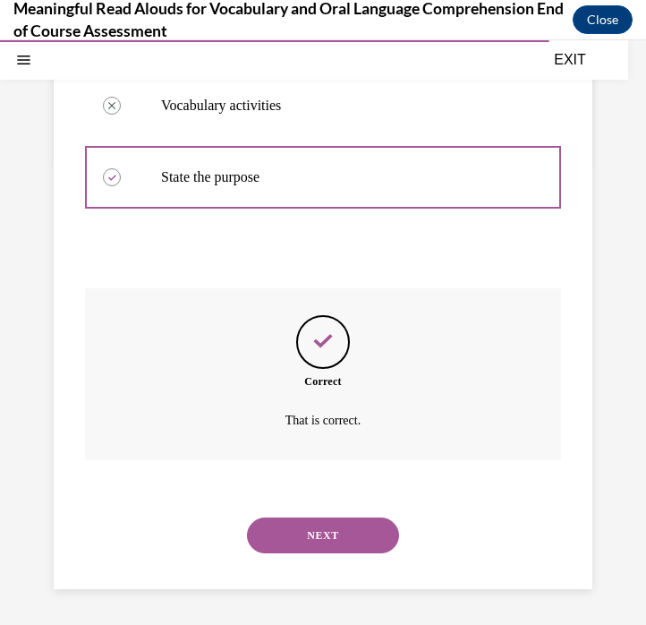
click at [303, 558] on div "NEXT" at bounding box center [323, 535] width 476 height 72
click at [303, 542] on button "NEXT" at bounding box center [323, 535] width 152 height 36
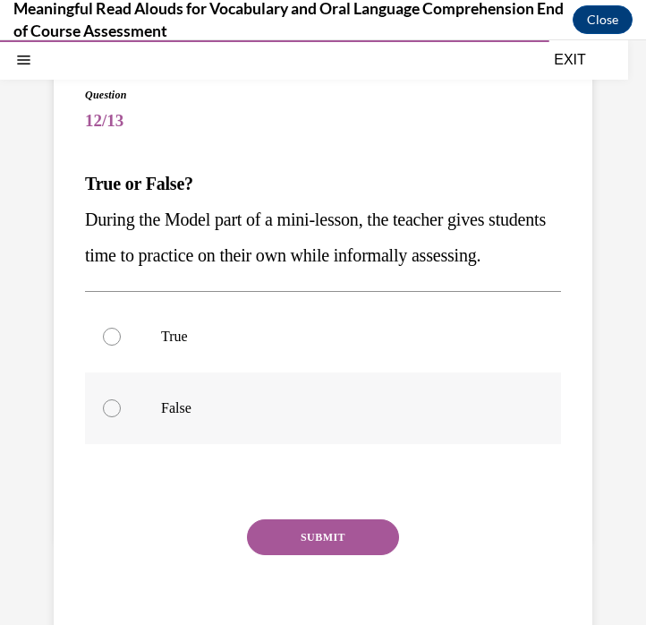
scroll to position [128, 0]
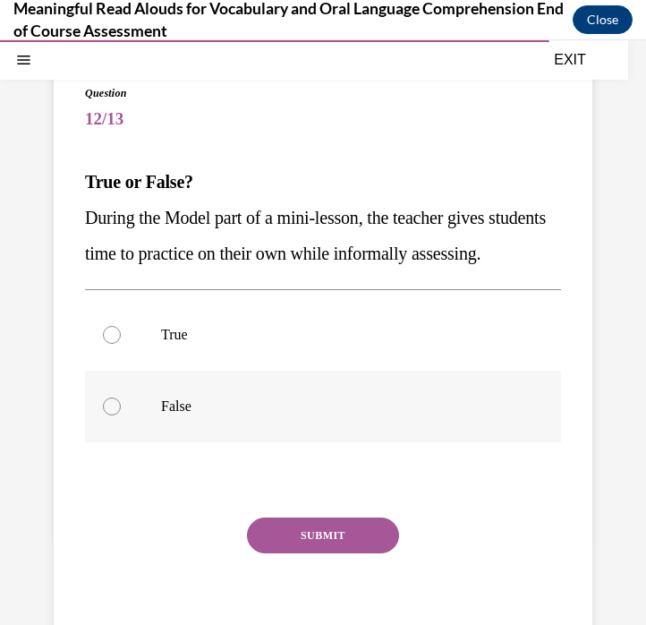
click at [166, 415] on p "False" at bounding box center [338, 406] width 355 height 18
click at [121, 415] on input "False" at bounding box center [112, 406] width 18 height 18
radio input "true"
click at [312, 553] on button "SUBMIT" at bounding box center [323, 535] width 152 height 36
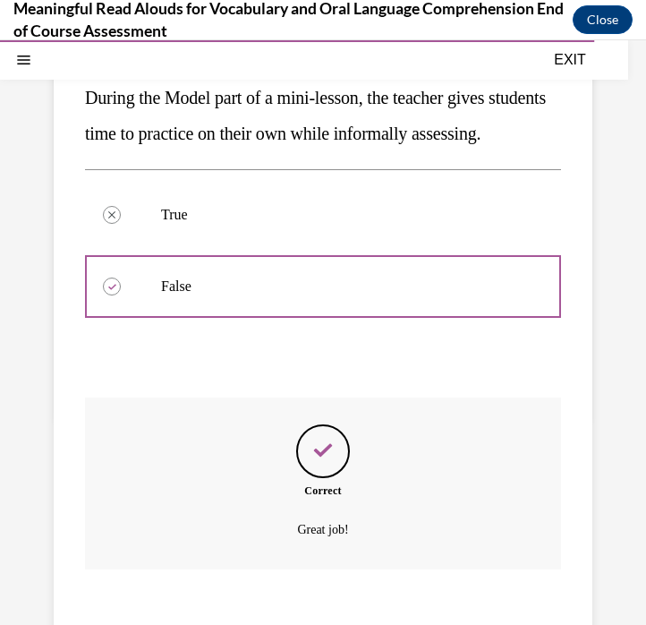
scroll to position [393, 0]
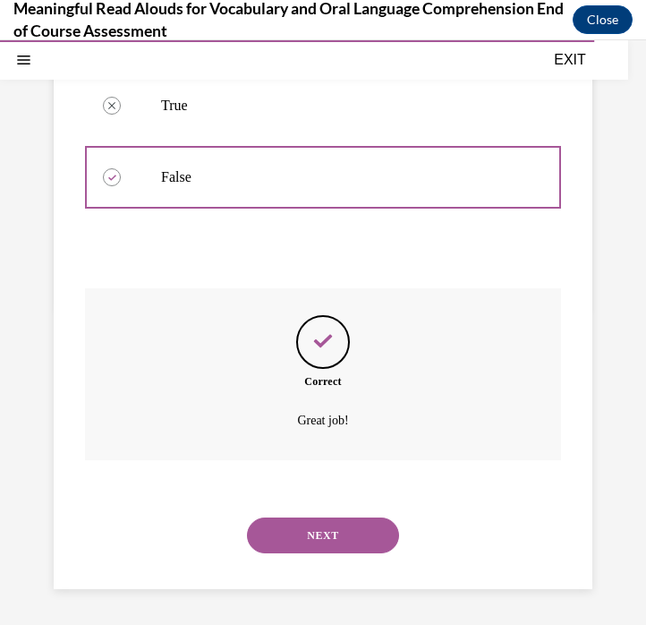
click at [317, 542] on button "NEXT" at bounding box center [323, 535] width 152 height 36
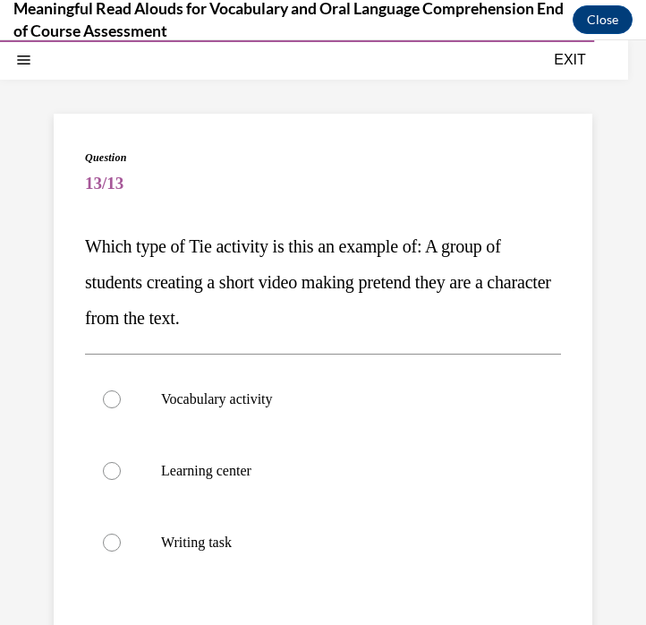
scroll to position [66, 0]
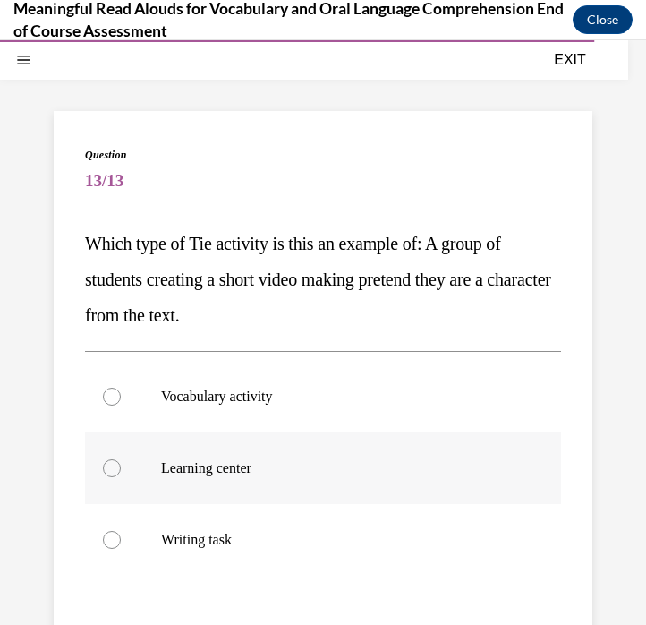
click at [299, 482] on label "Learning center" at bounding box center [323, 468] width 476 height 72
click at [121, 477] on input "Learning center" at bounding box center [112, 468] width 18 height 18
radio input "true"
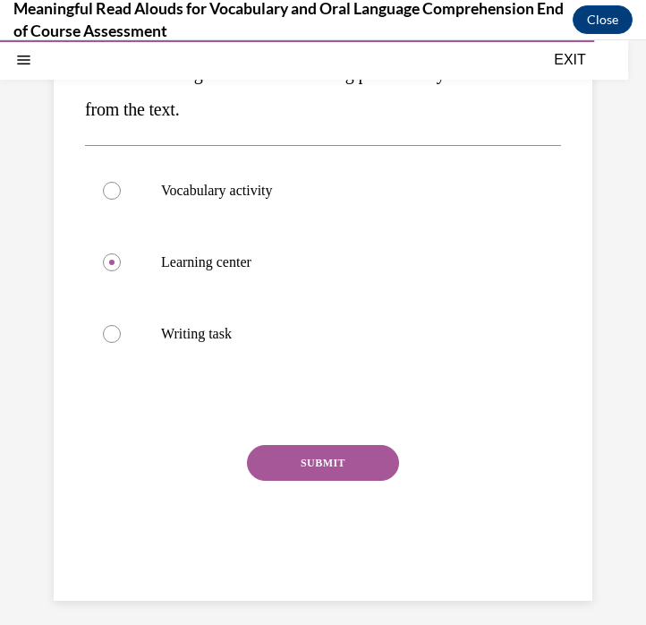
click at [309, 453] on button "SUBMIT" at bounding box center [323, 463] width 152 height 36
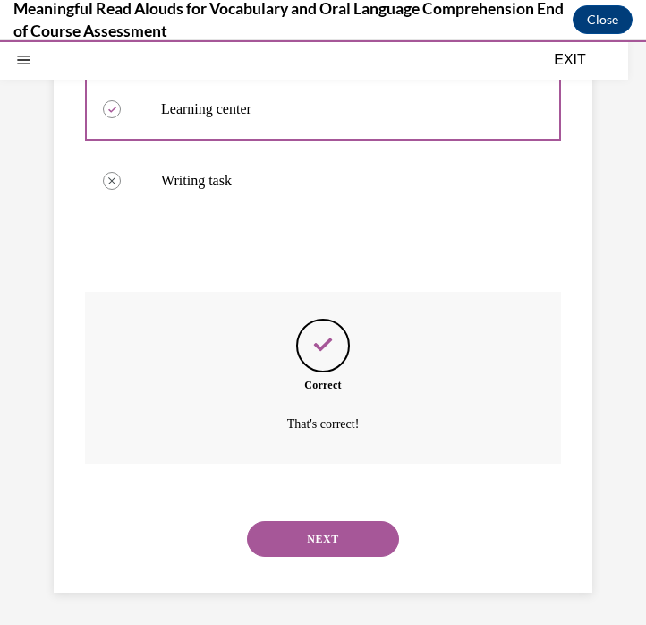
scroll to position [429, 0]
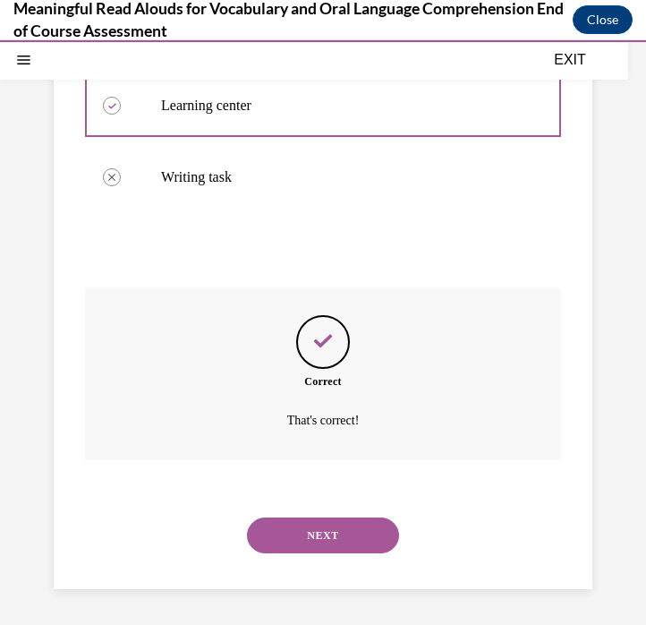
click at [310, 543] on button "NEXT" at bounding box center [323, 535] width 152 height 36
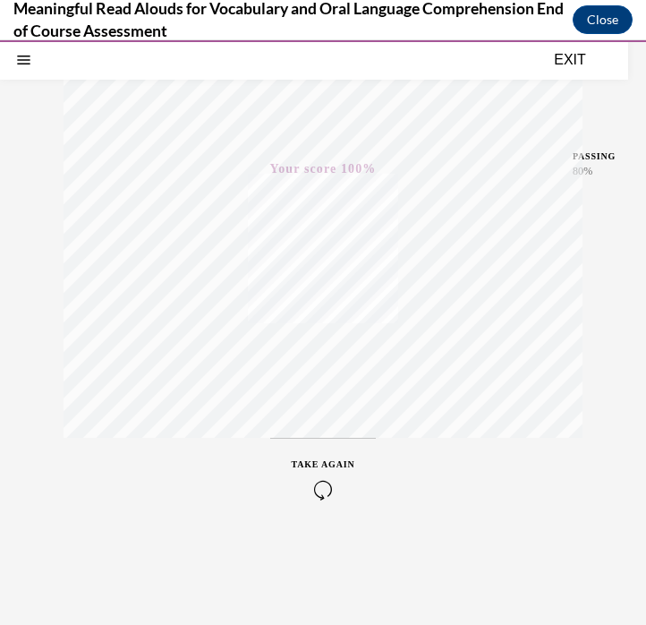
scroll to position [308, 0]
click at [575, 59] on button "EXIT" at bounding box center [569, 59] width 107 height 21
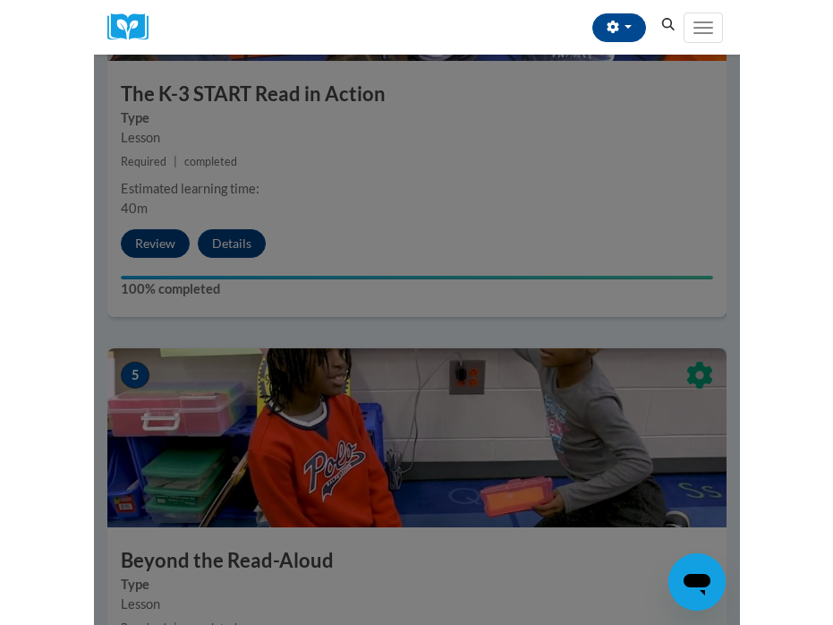
scroll to position [2077, 0]
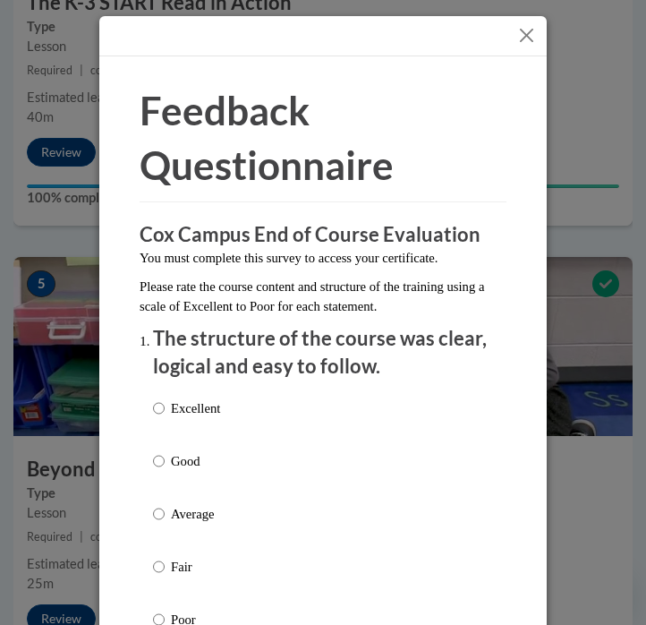
click at [530, 30] on button "Close" at bounding box center [527, 35] width 22 height 22
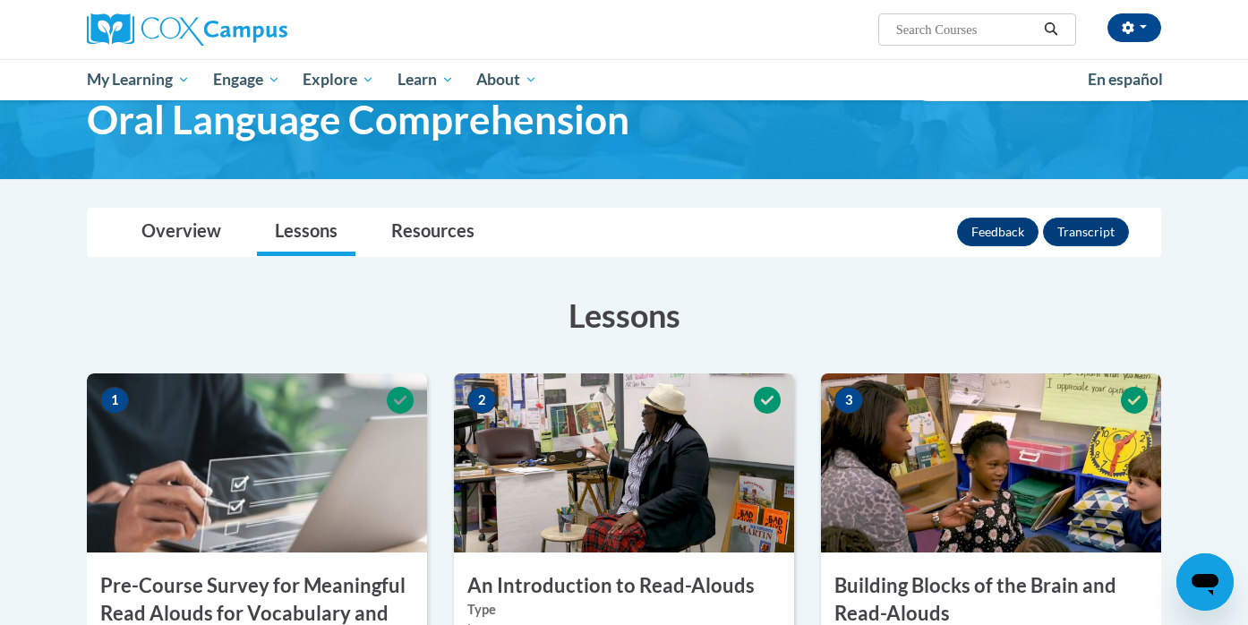
scroll to position [0, 0]
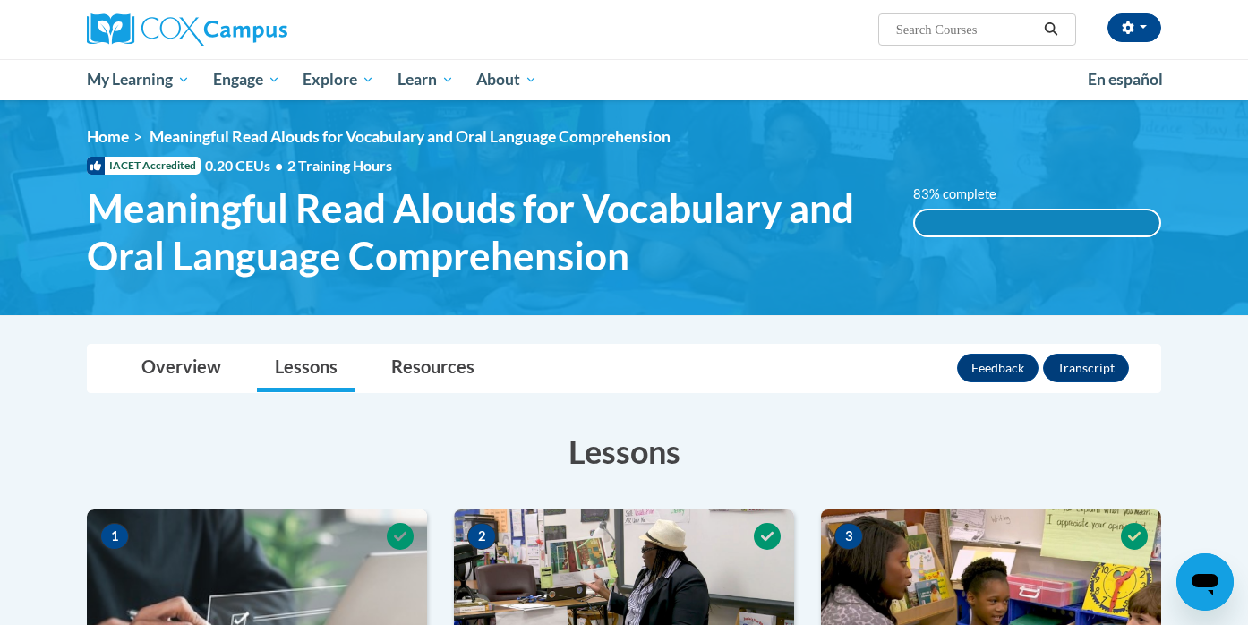
click at [530, 56] on div "Emily Jubert (America/Chicago UTC-05:00) My Profile Inbox My Transcripts Log Ou…" at bounding box center [624, 29] width 1128 height 59
click at [154, 372] on link "Overview" at bounding box center [181, 368] width 115 height 47
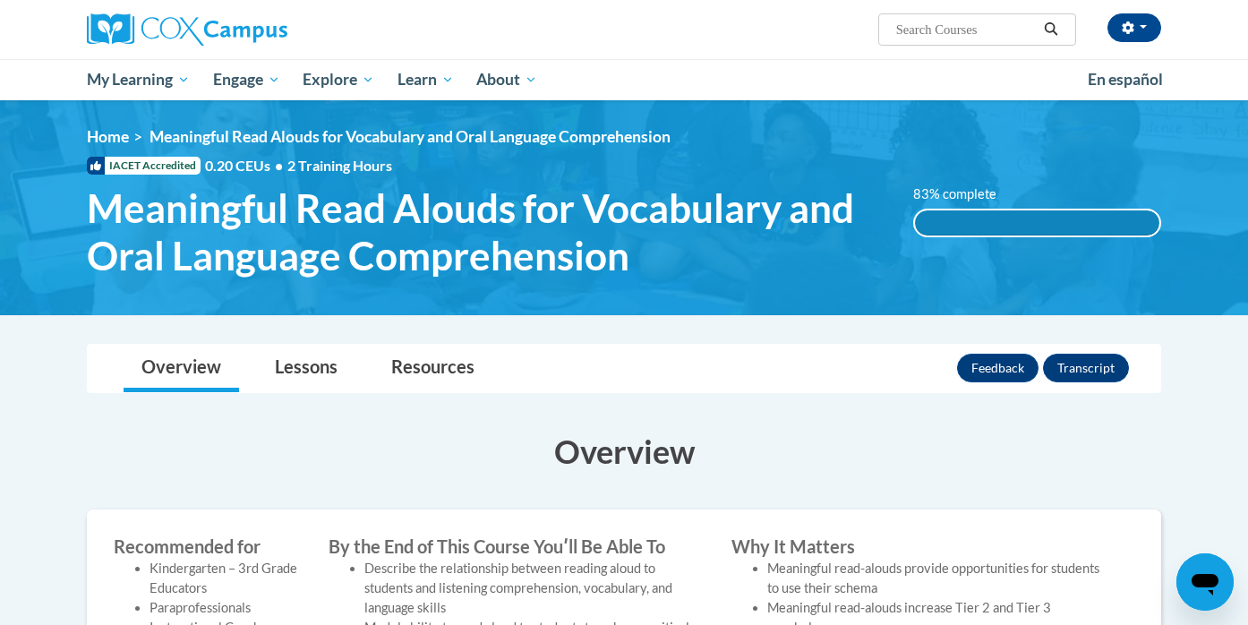
click at [969, 226] on div "83% complete" at bounding box center [1037, 222] width 245 height 25
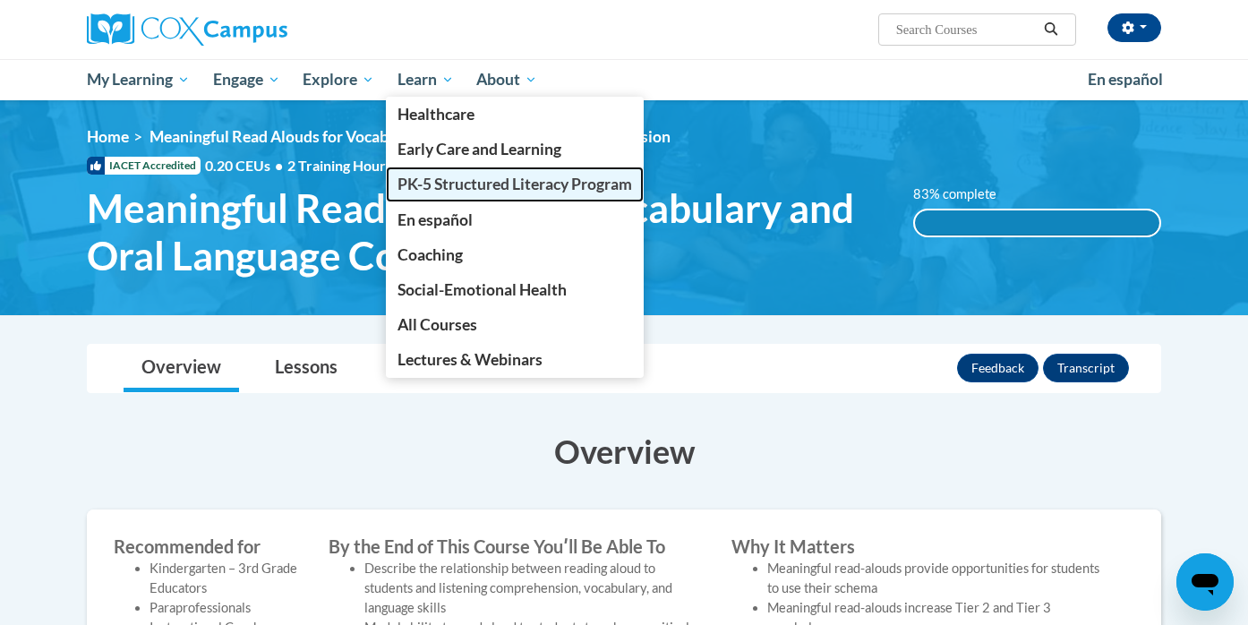
click at [450, 192] on span "PK-5 Structured Literacy Program" at bounding box center [514, 184] width 235 height 19
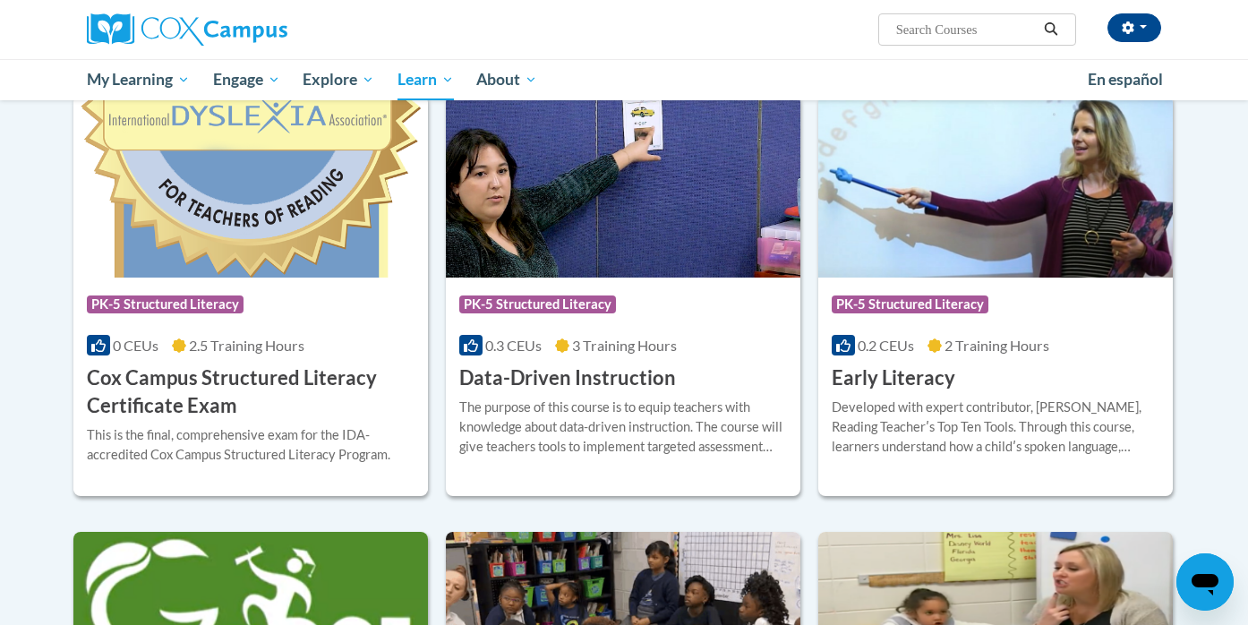
scroll to position [573, 0]
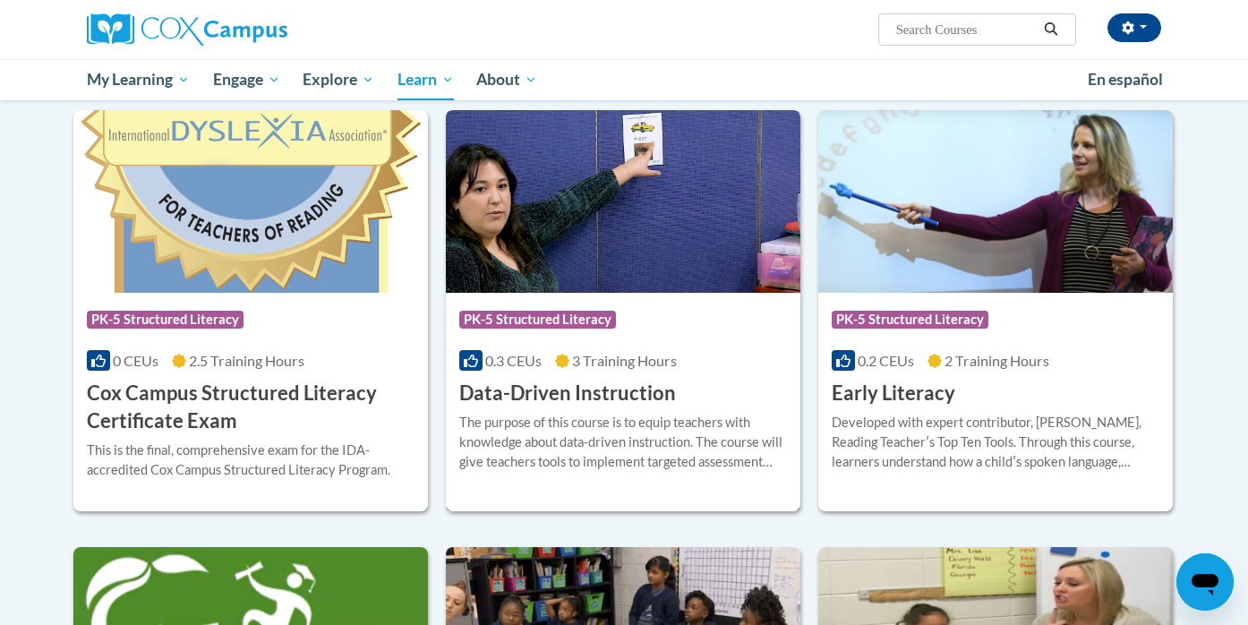
click at [560, 397] on h3 "Data-Driven Instruction" at bounding box center [567, 394] width 217 height 28
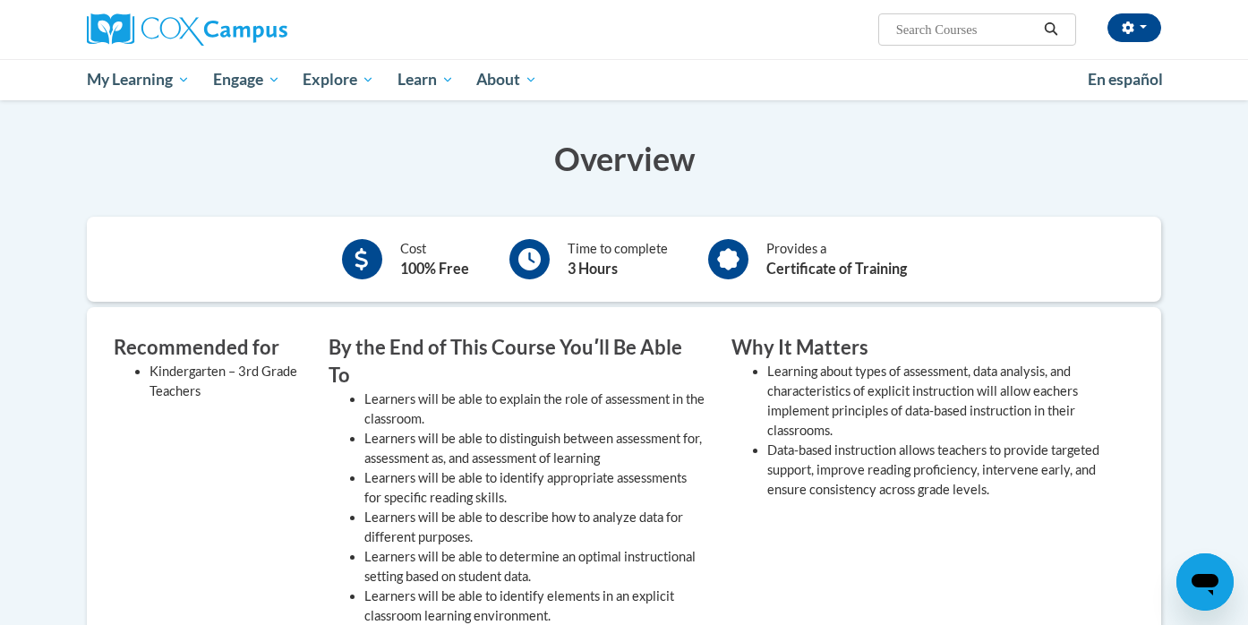
scroll to position [59, 0]
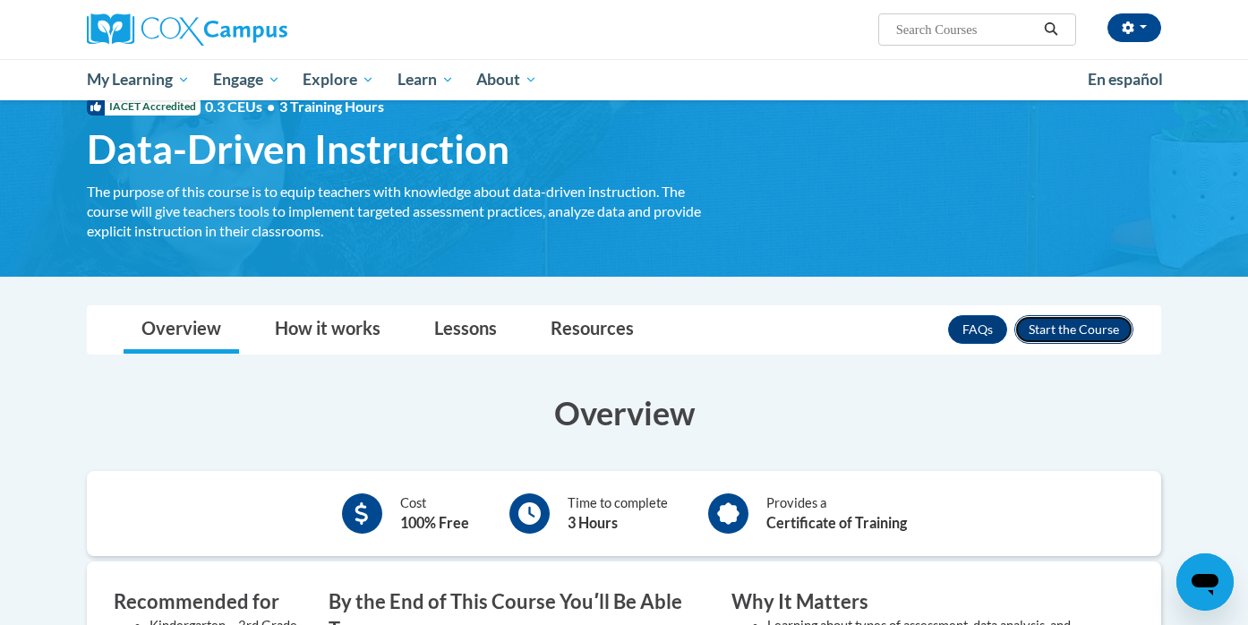
click at [1045, 334] on button "Enroll" at bounding box center [1073, 329] width 119 height 29
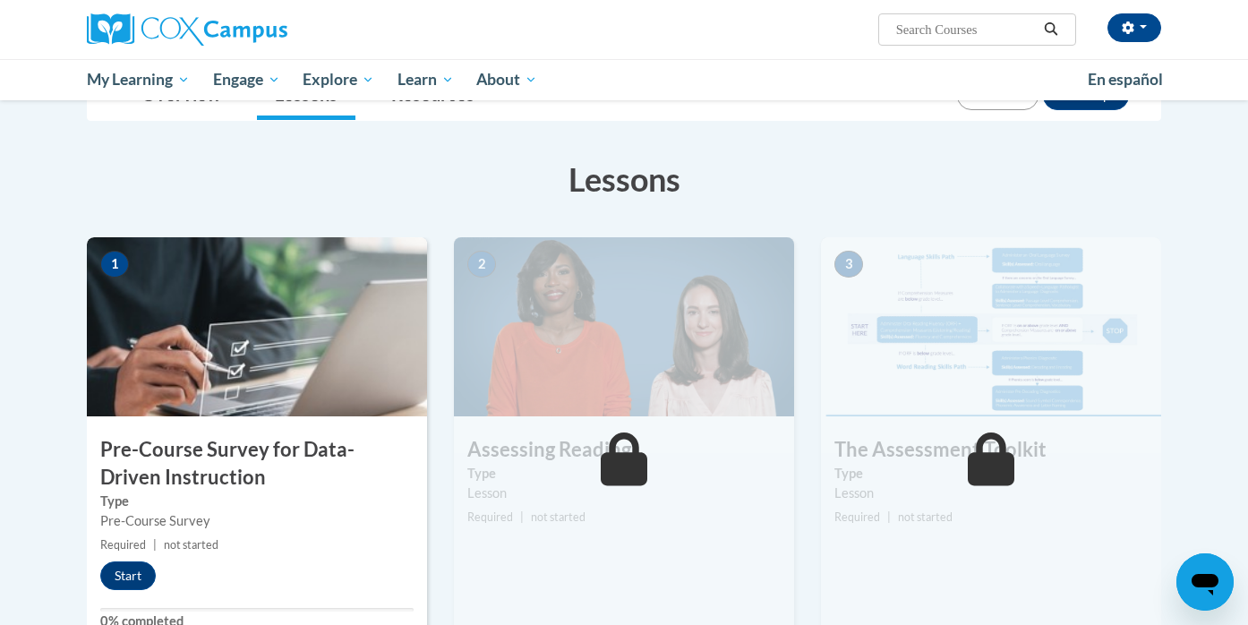
scroll to position [245, 0]
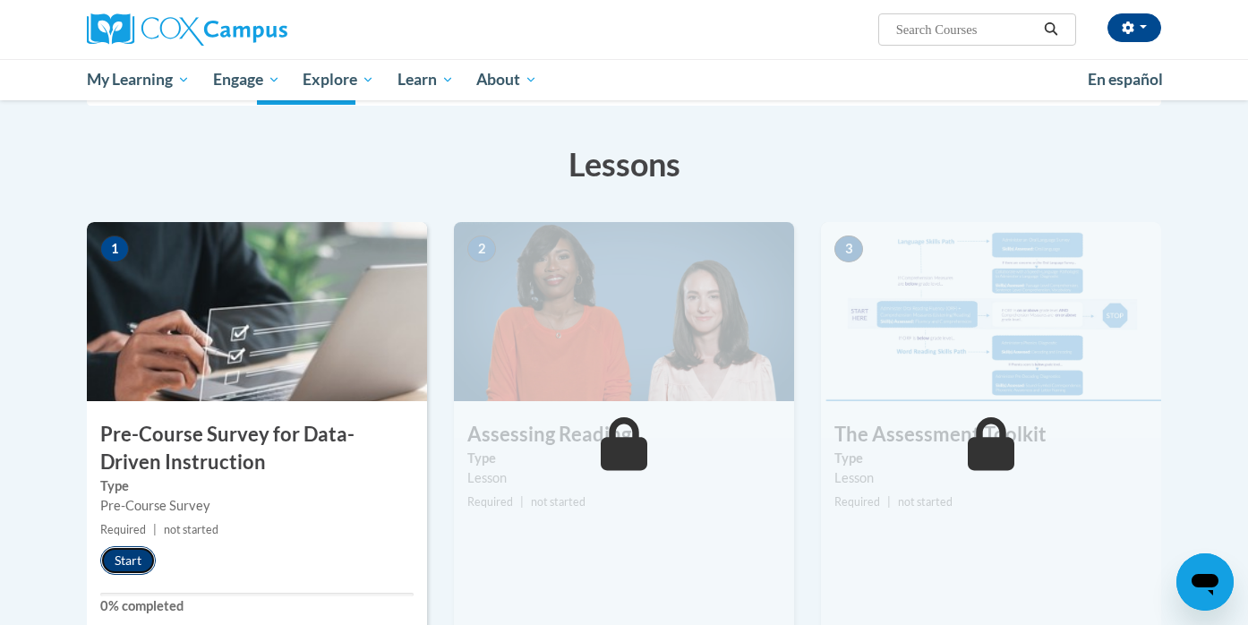
click at [132, 554] on button "Start" at bounding box center [127, 560] width 55 height 29
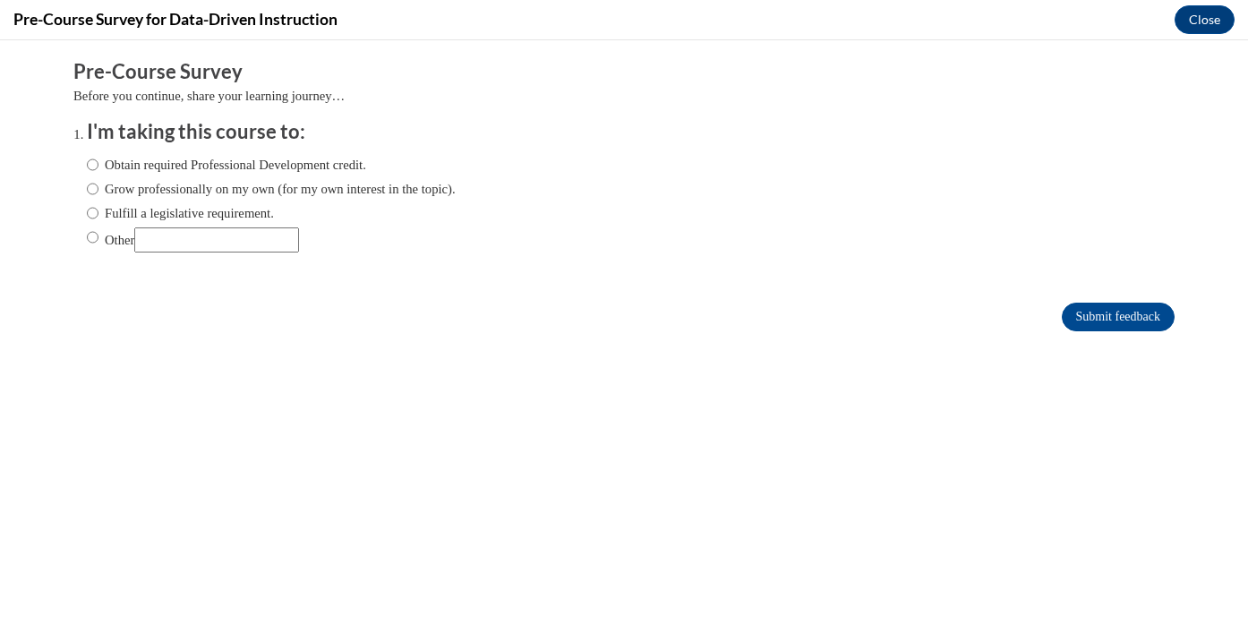
scroll to position [0, 0]
click at [119, 217] on label "Fulfill a legislative requirement." at bounding box center [180, 213] width 187 height 20
click at [98, 217] on input "Fulfill a legislative requirement." at bounding box center [93, 213] width 12 height 20
radio input "true"
click at [1127, 312] on input "Submit feedback" at bounding box center [1118, 317] width 113 height 29
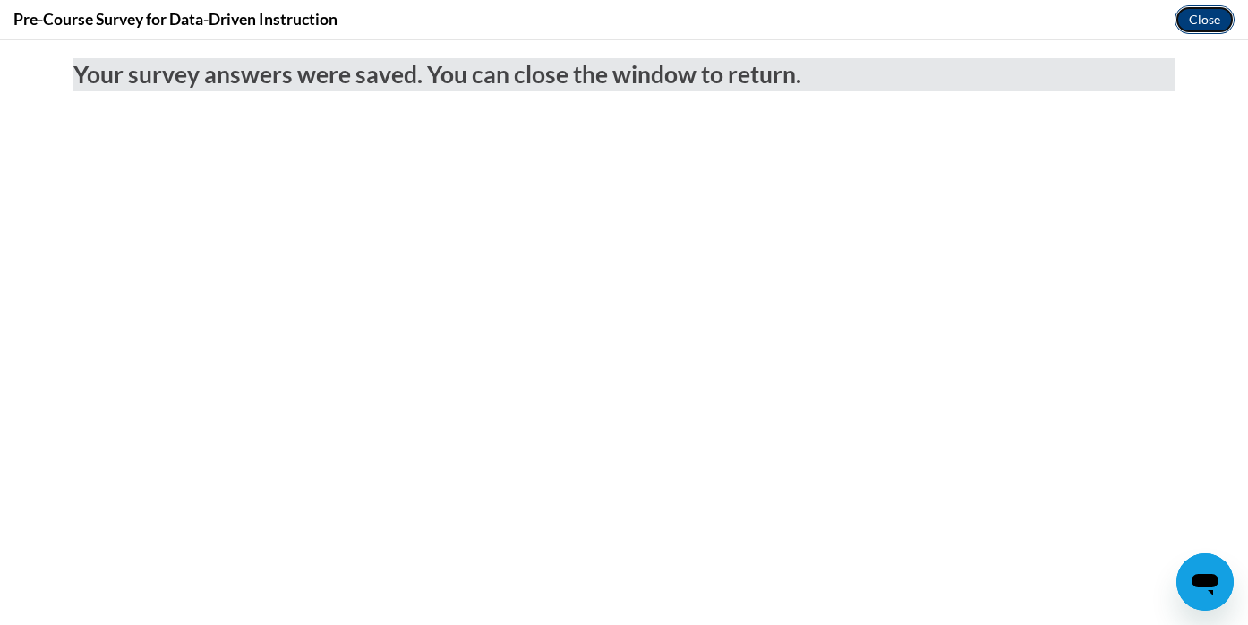
click at [1217, 13] on button "Close" at bounding box center [1204, 19] width 60 height 29
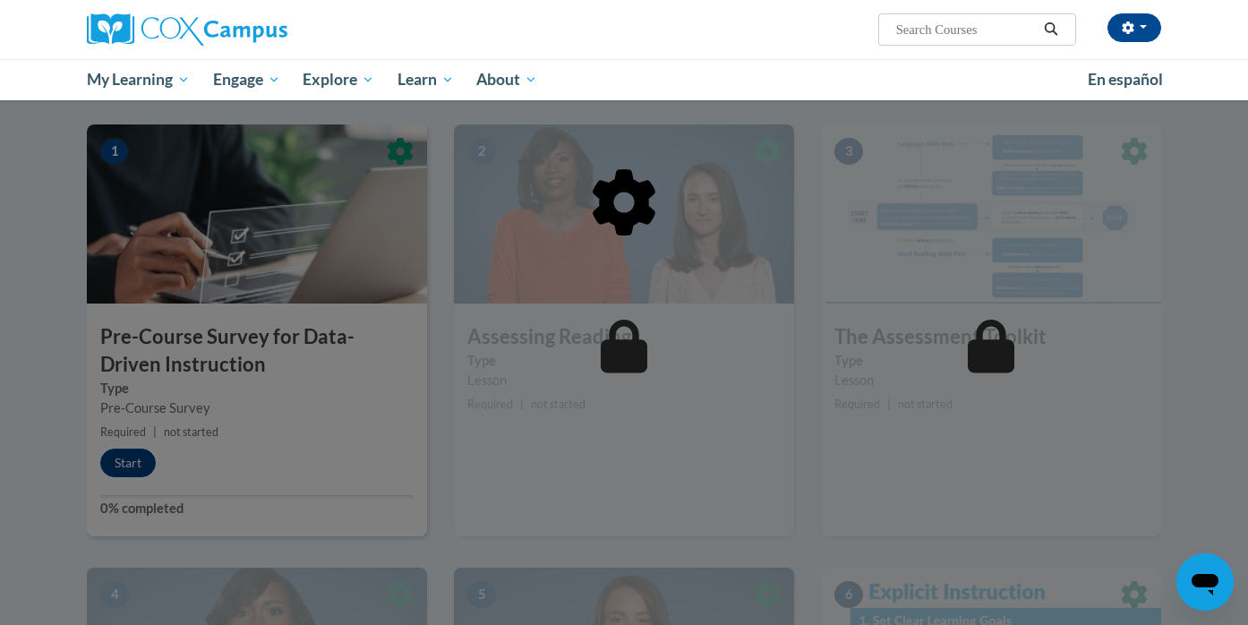
scroll to position [346, 0]
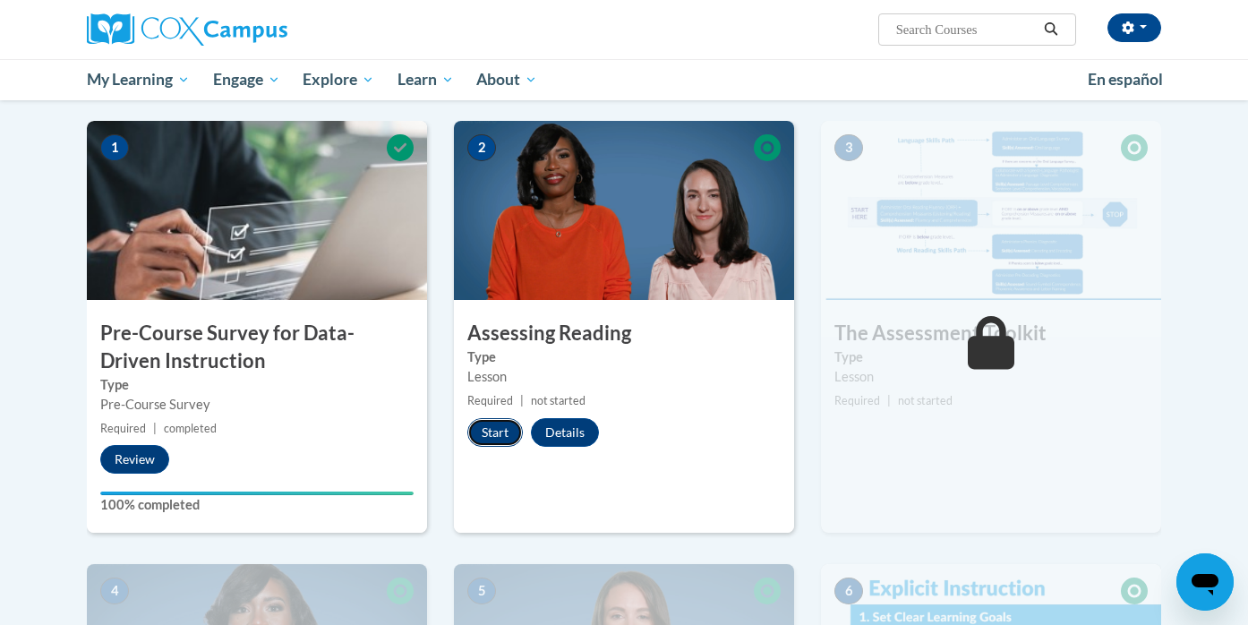
click at [482, 439] on button "Start" at bounding box center [494, 432] width 55 height 29
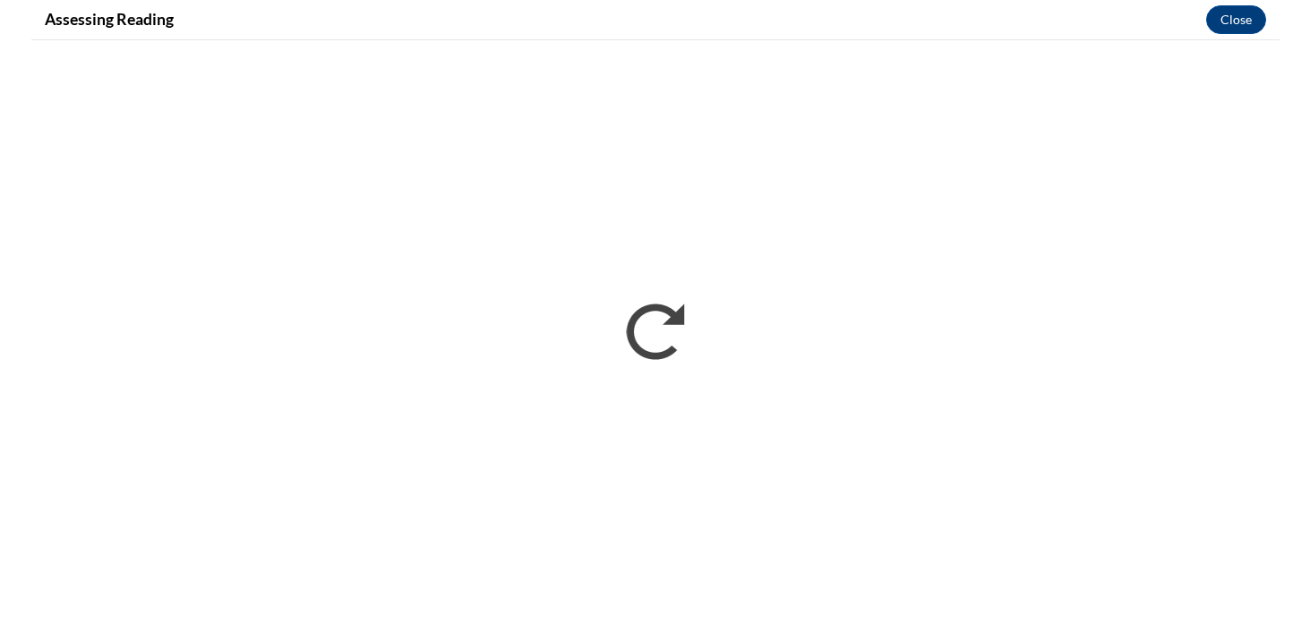
scroll to position [0, 0]
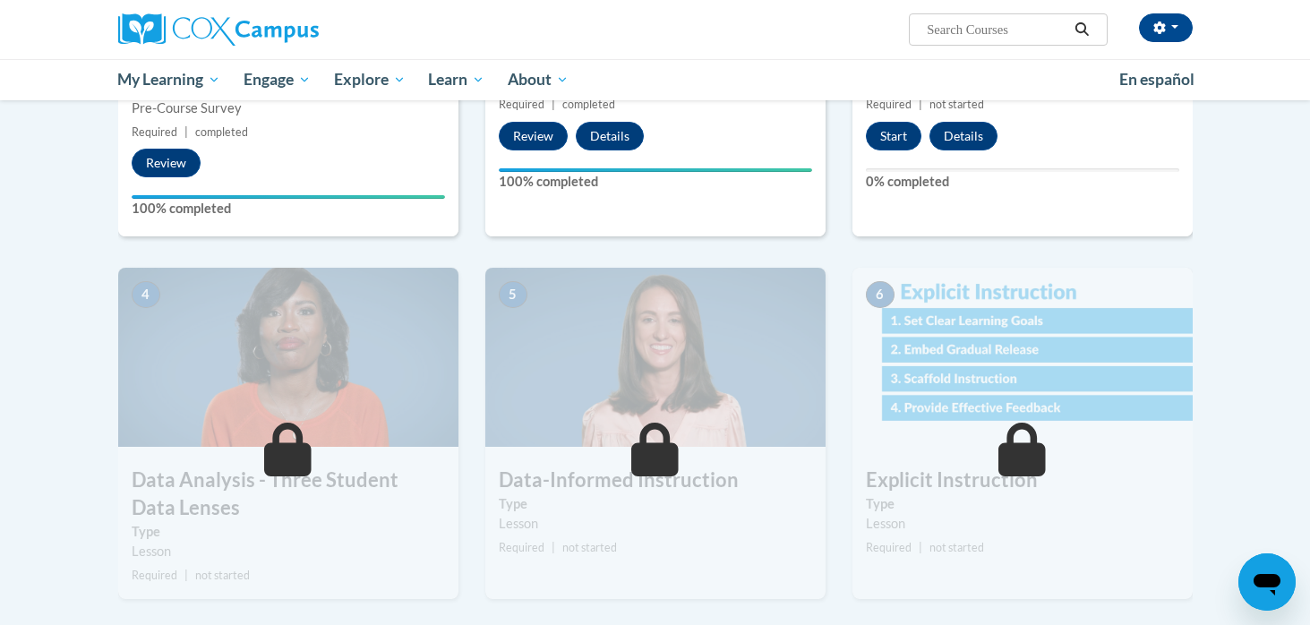
scroll to position [375, 0]
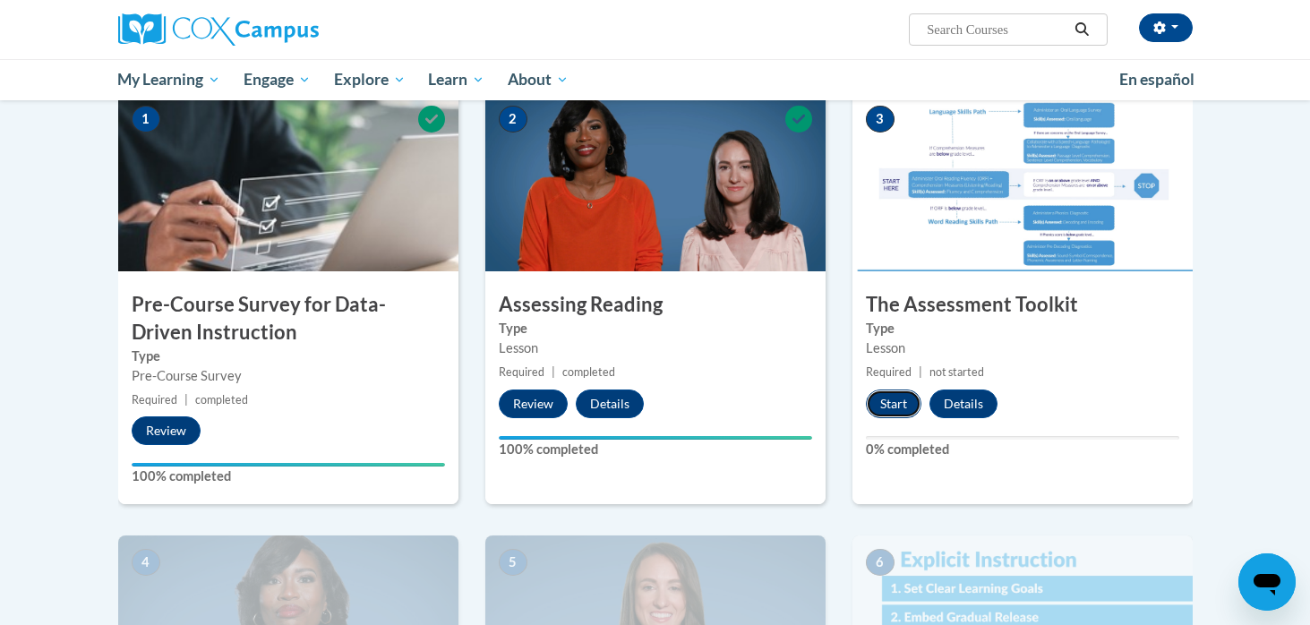
click at [898, 398] on button "Start" at bounding box center [893, 403] width 55 height 29
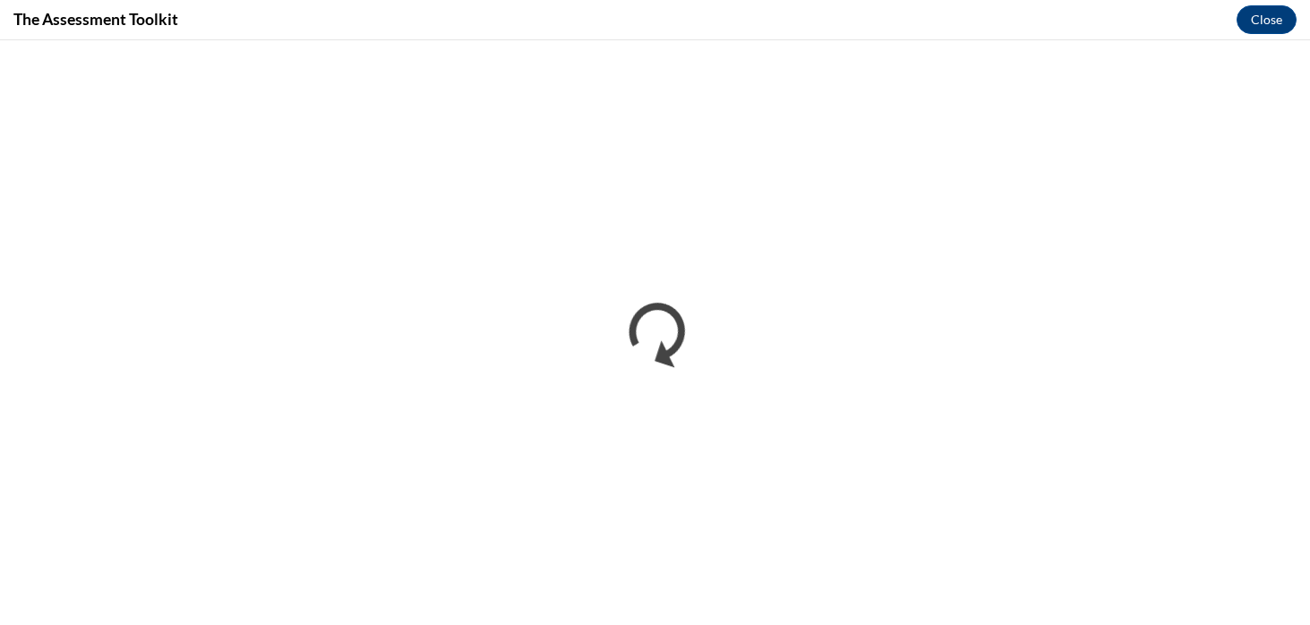
scroll to position [0, 0]
